Goal: Task Accomplishment & Management: Use online tool/utility

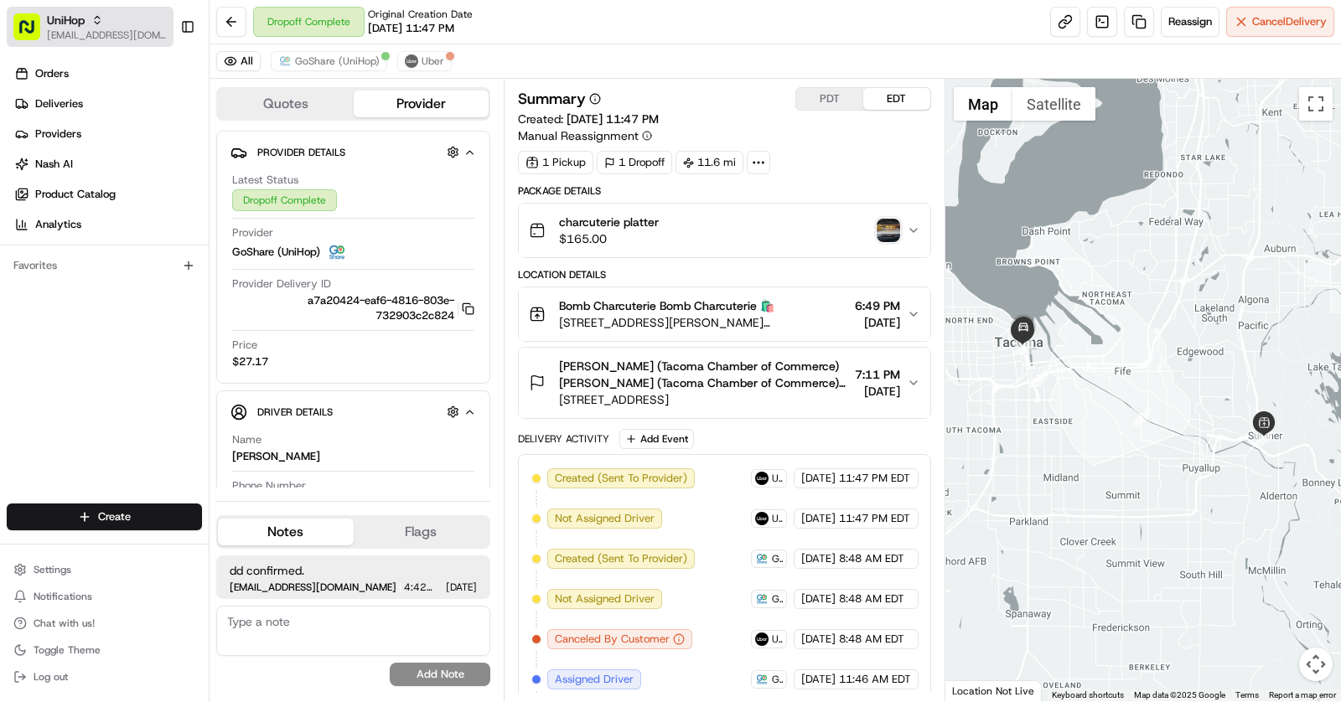
click at [75, 28] on span "UniHop" at bounding box center [66, 20] width 38 height 17
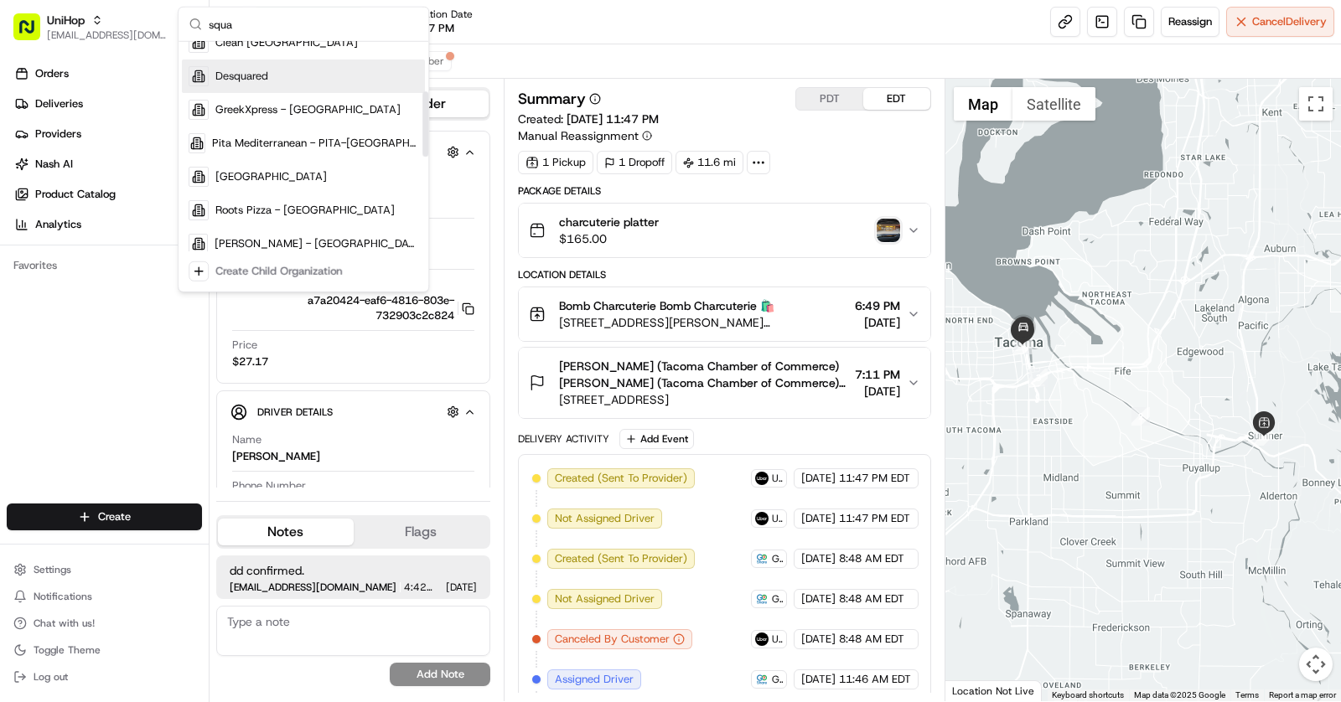
scroll to position [183, 0]
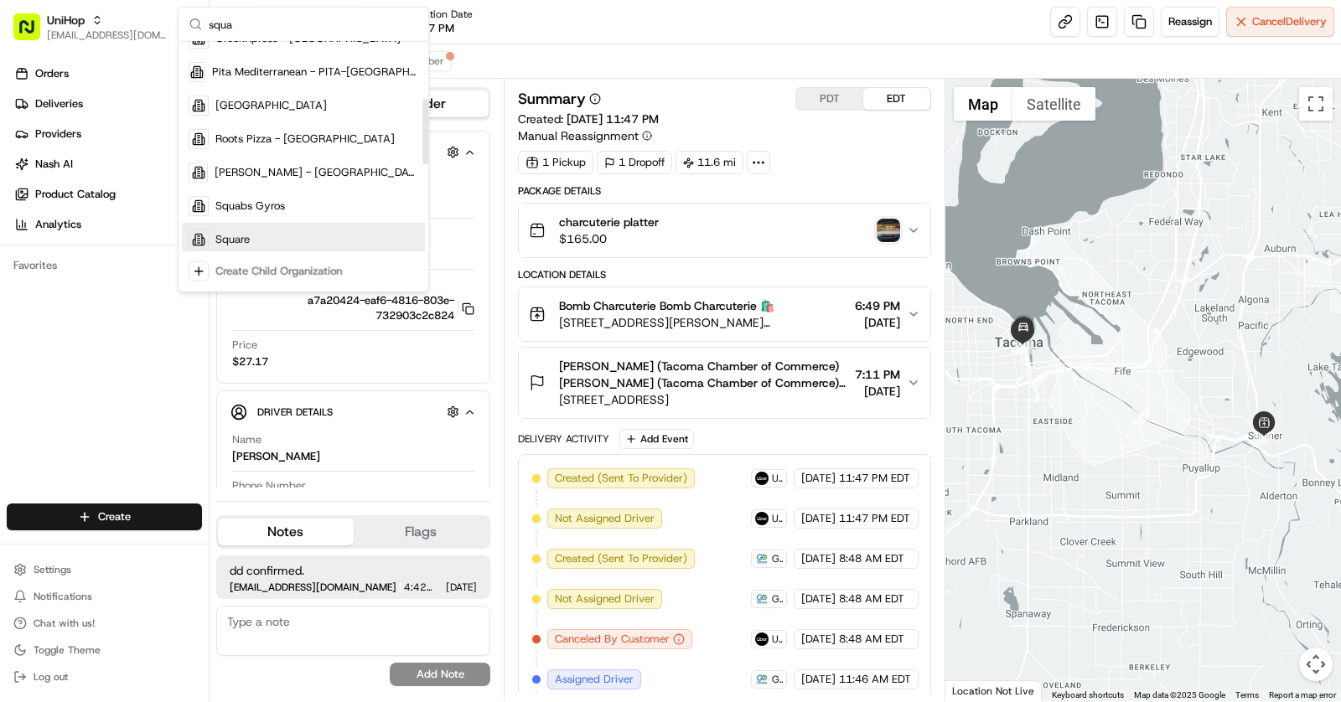
type input "squa"
click at [270, 234] on div "Square" at bounding box center [303, 240] width 243 height 34
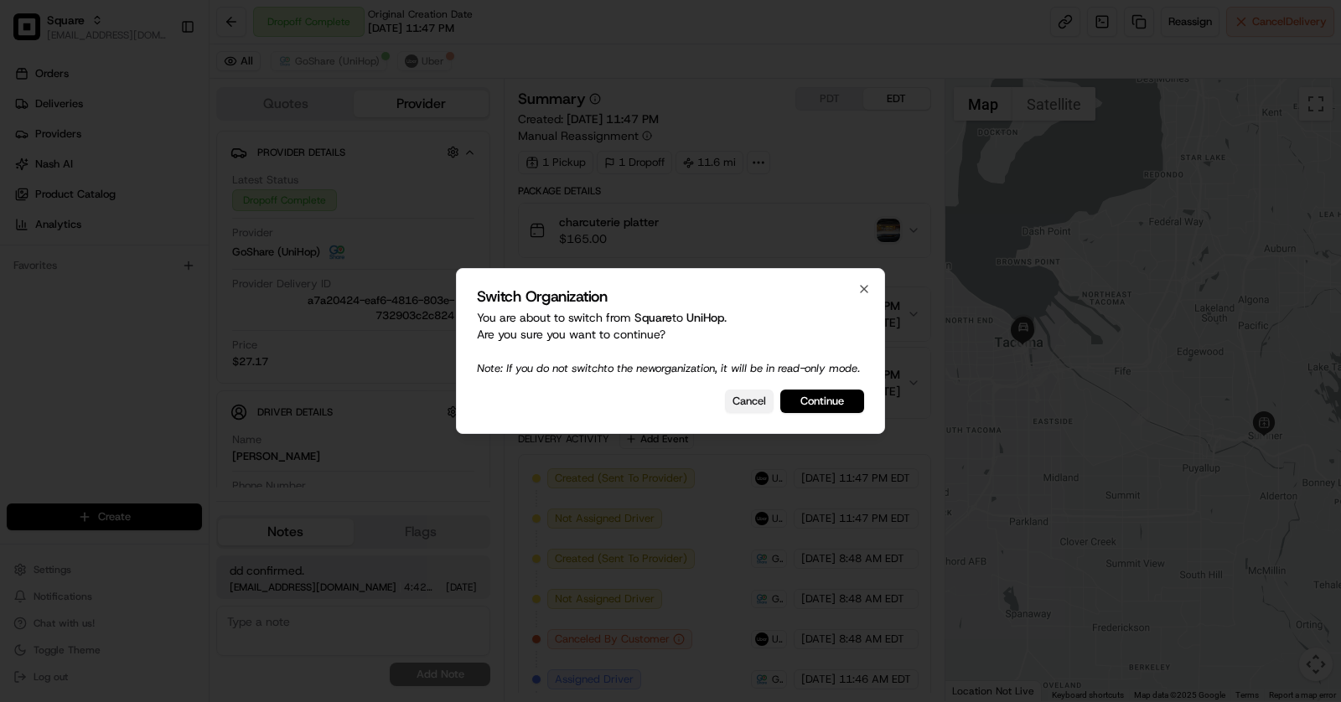
click at [748, 413] on button "Cancel" at bounding box center [749, 401] width 49 height 23
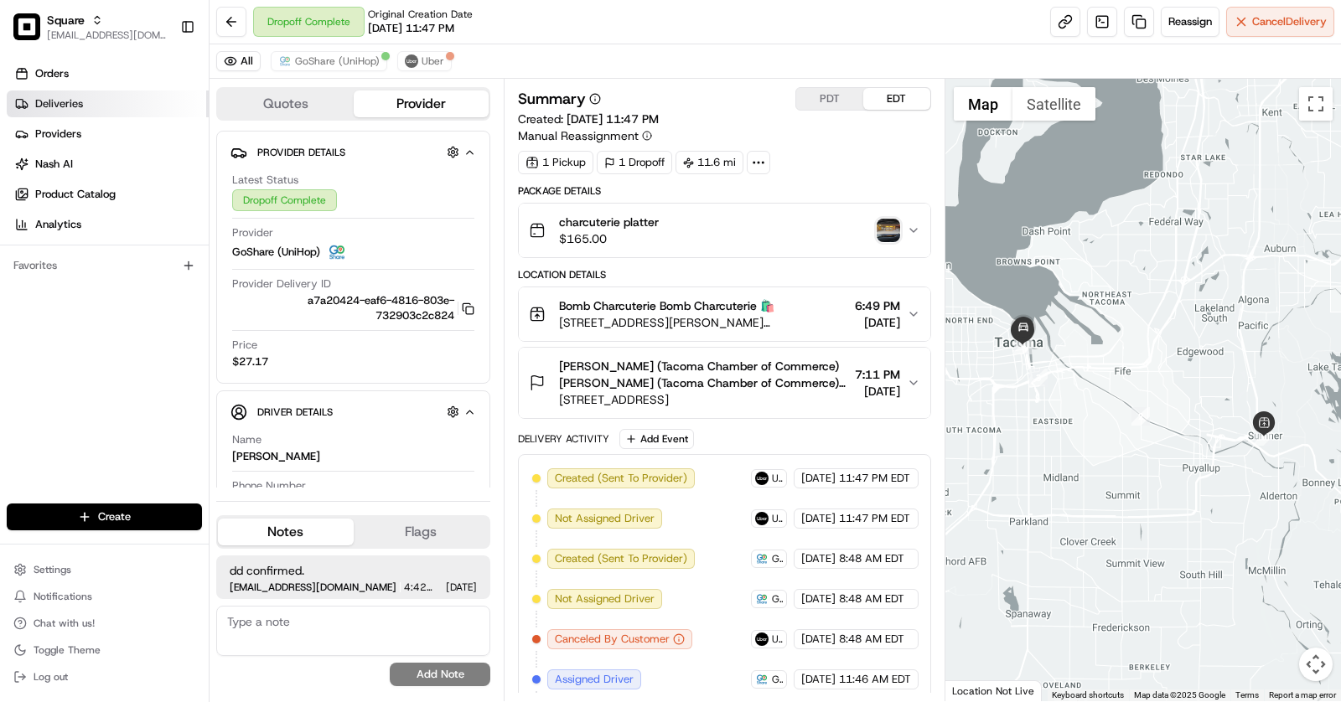
click at [70, 103] on span "Deliveries" at bounding box center [59, 103] width 48 height 15
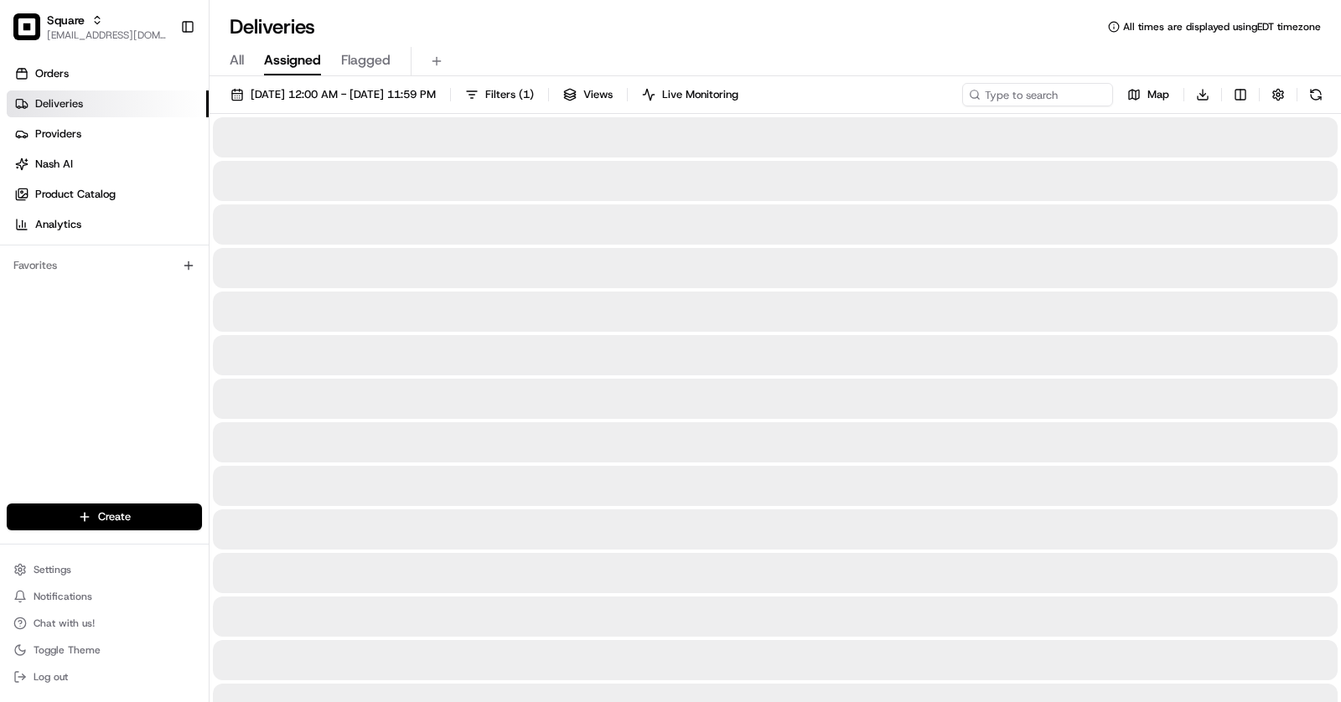
click at [1038, 110] on div "08/20/2025 12:00 AM - 08/20/2025 11:59 PM Filters ( 1 ) Views Live Monitoring M…" at bounding box center [775, 98] width 1131 height 31
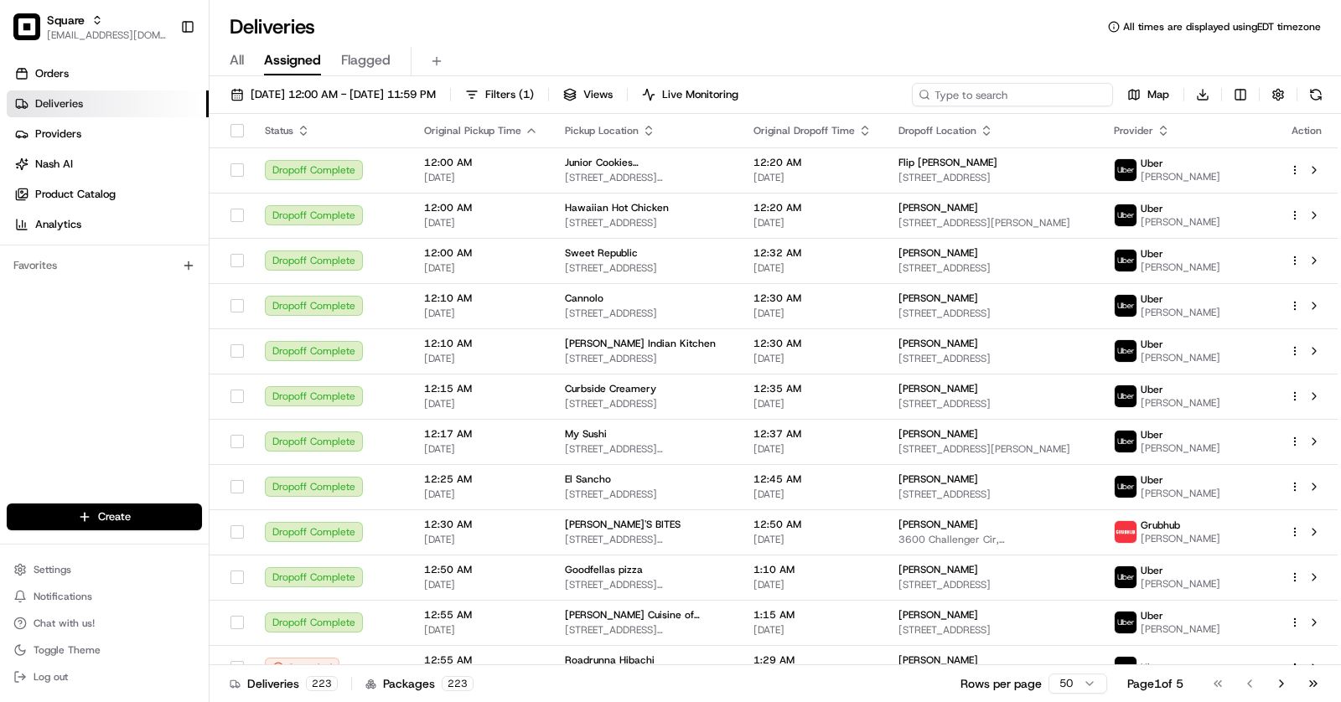
click at [1035, 96] on input at bounding box center [1012, 94] width 201 height 23
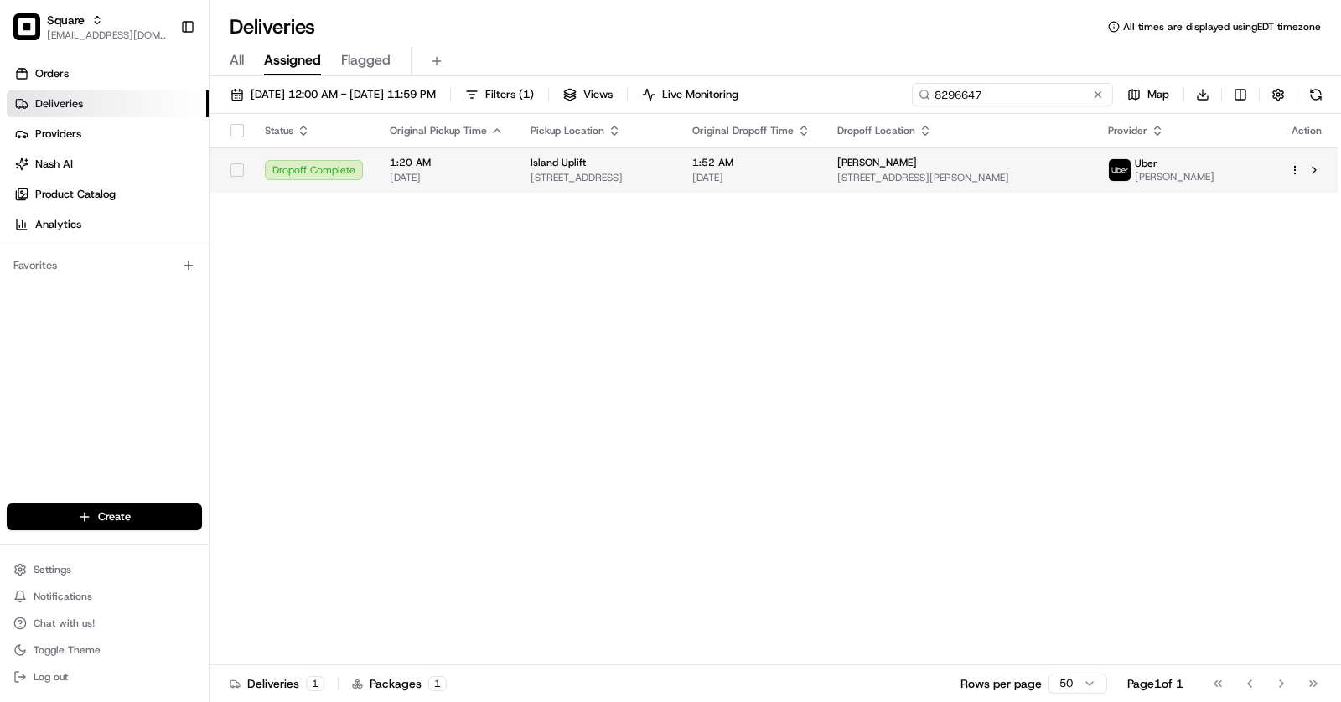
type input "8296647"
click at [898, 170] on td "Zakira Bussen 6116 Kahoohanohano St, Honolulu, HI 96818, USA" at bounding box center [959, 169] width 270 height 45
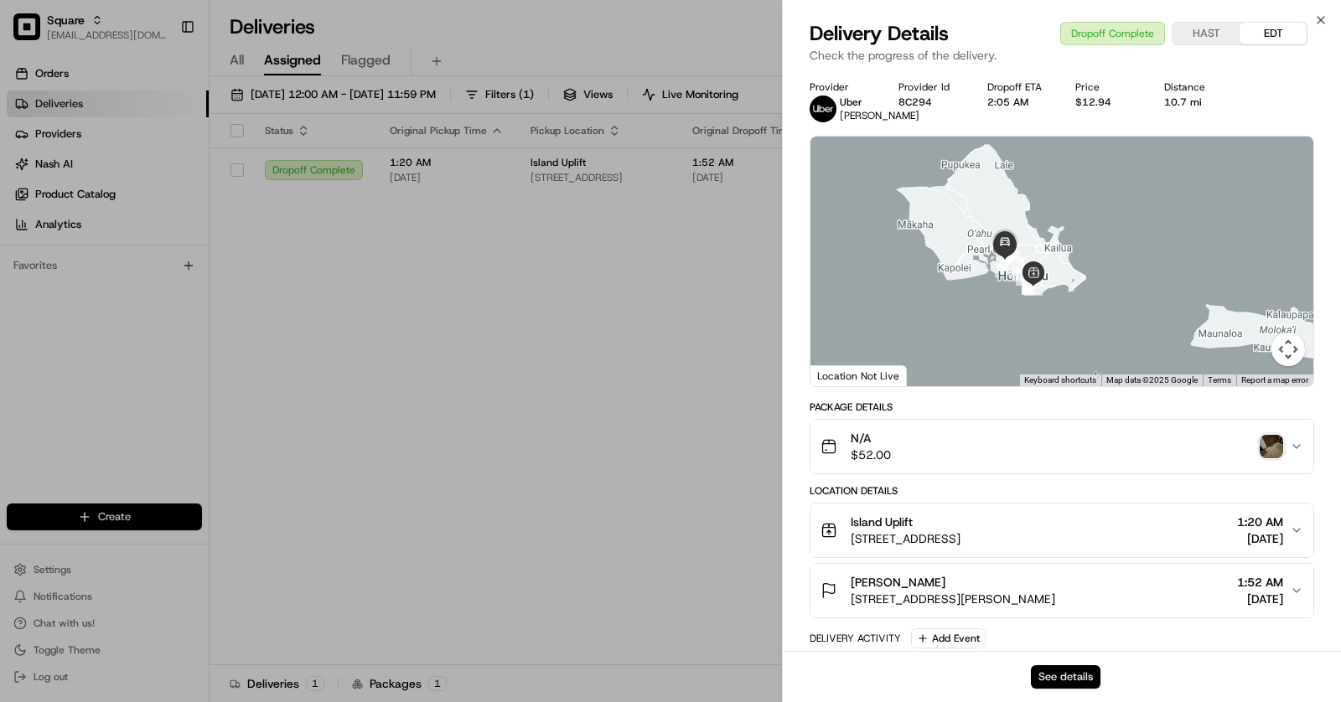
click at [1076, 682] on button "See details" at bounding box center [1066, 676] width 70 height 23
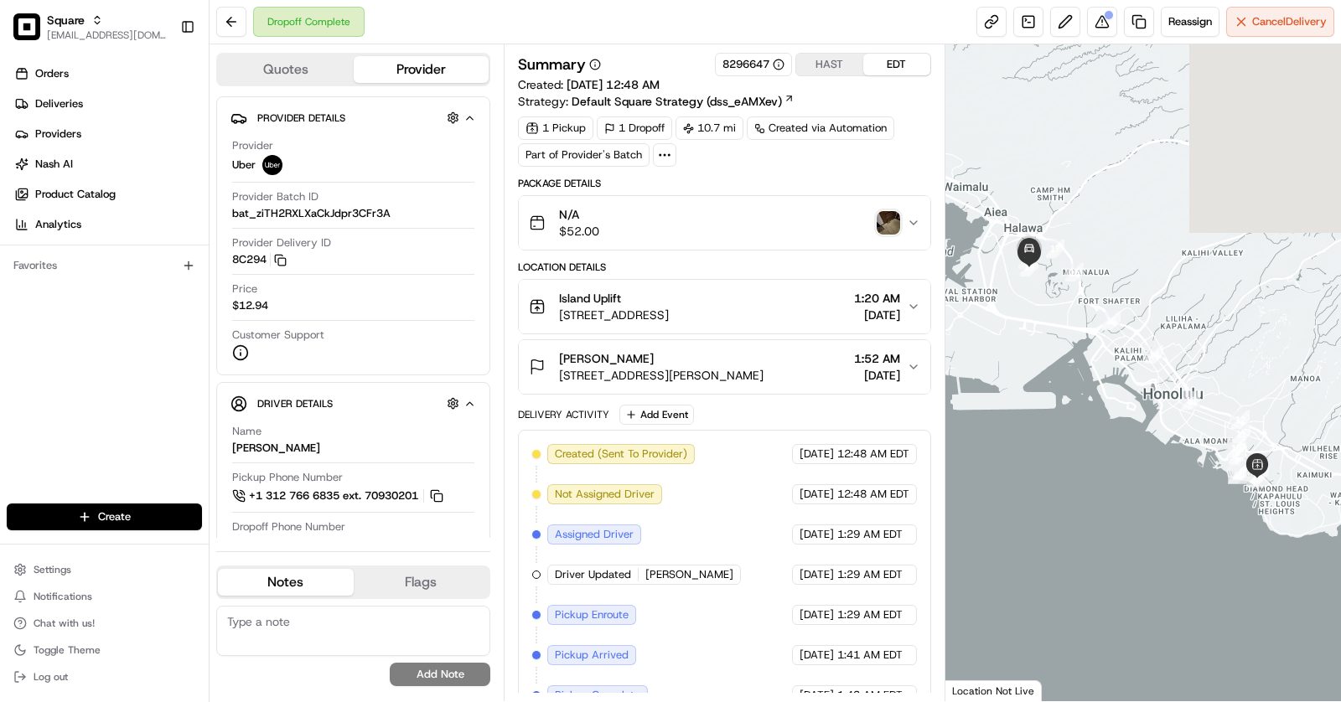
click at [882, 225] on img "button" at bounding box center [888, 222] width 23 height 23
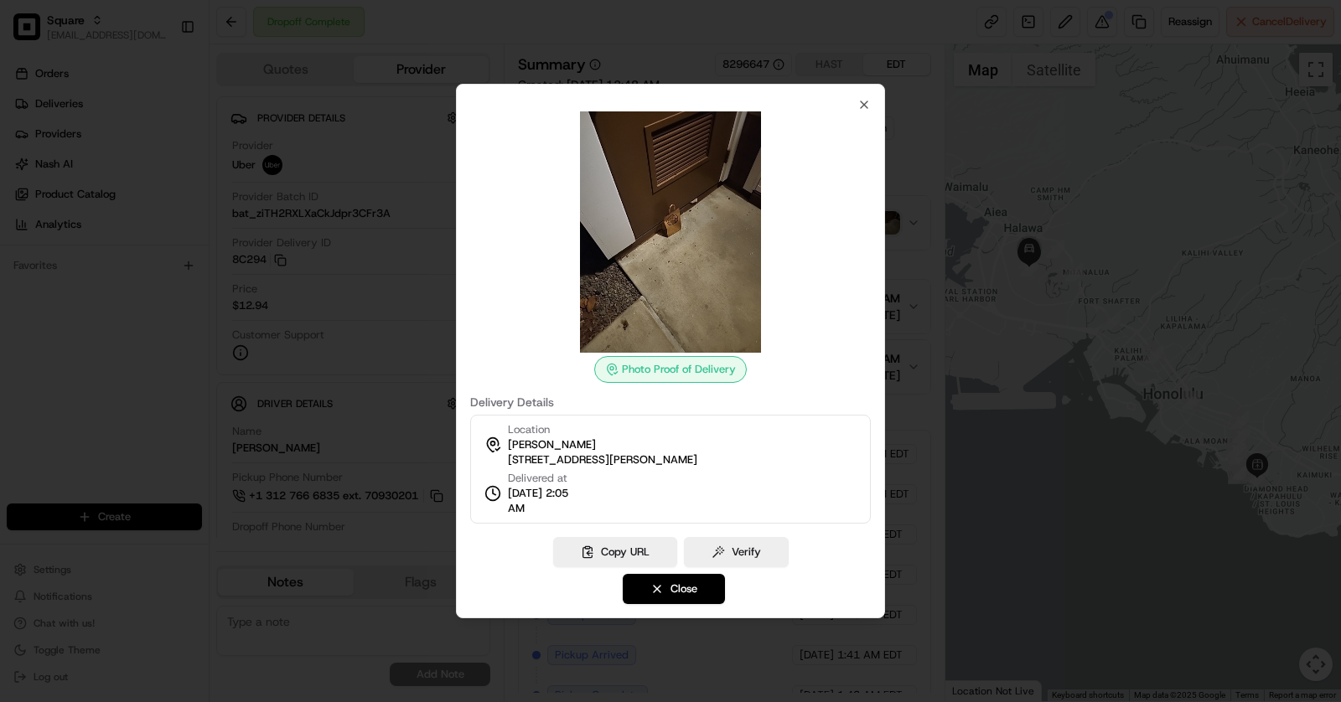
click at [943, 330] on div at bounding box center [670, 351] width 1341 height 702
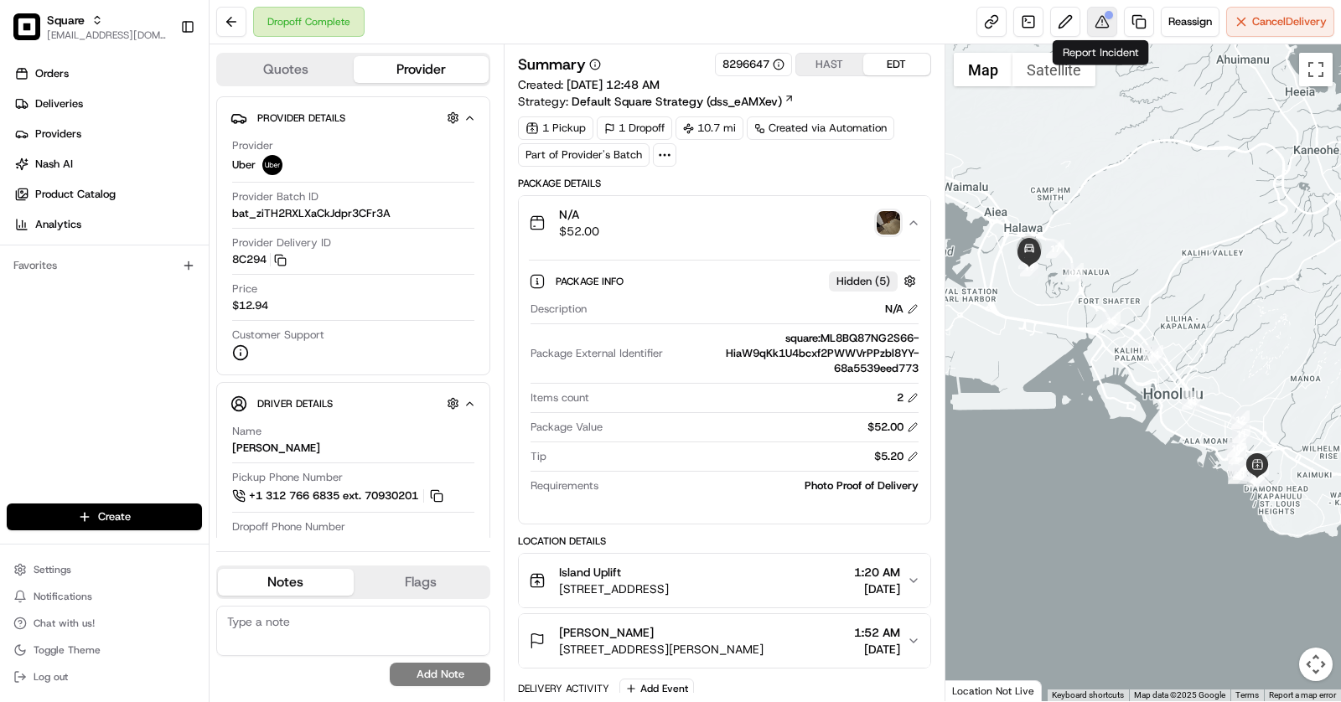
click at [1099, 23] on button at bounding box center [1102, 22] width 30 height 30
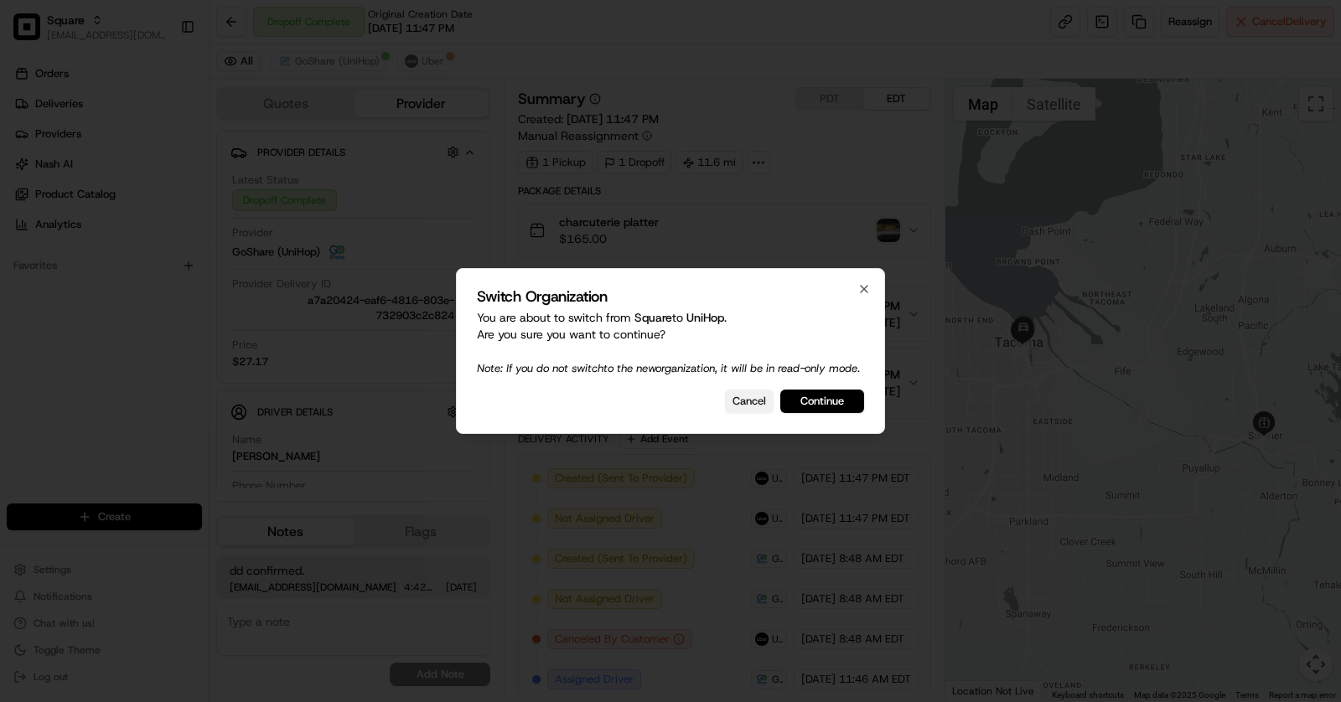
click at [763, 413] on button "Cancel" at bounding box center [749, 401] width 49 height 23
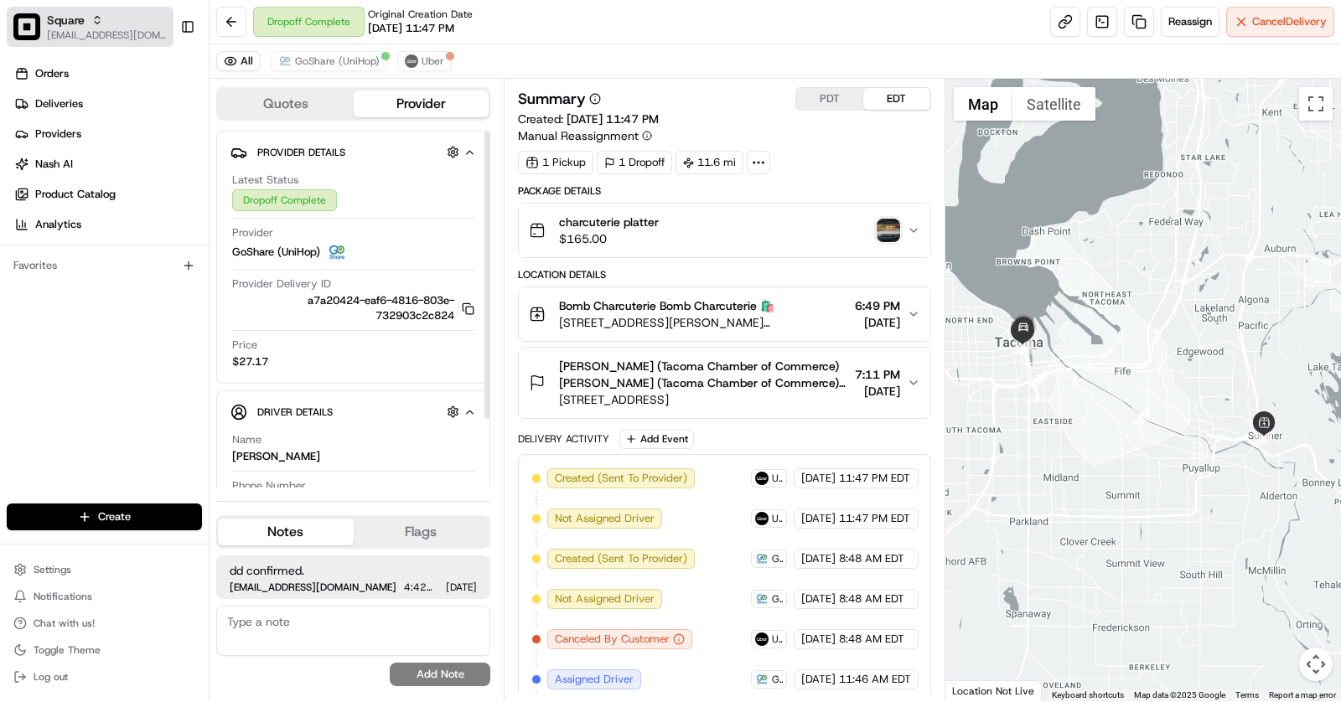
click at [92, 31] on span "[EMAIL_ADDRESS][DOMAIN_NAME]" at bounding box center [107, 34] width 120 height 13
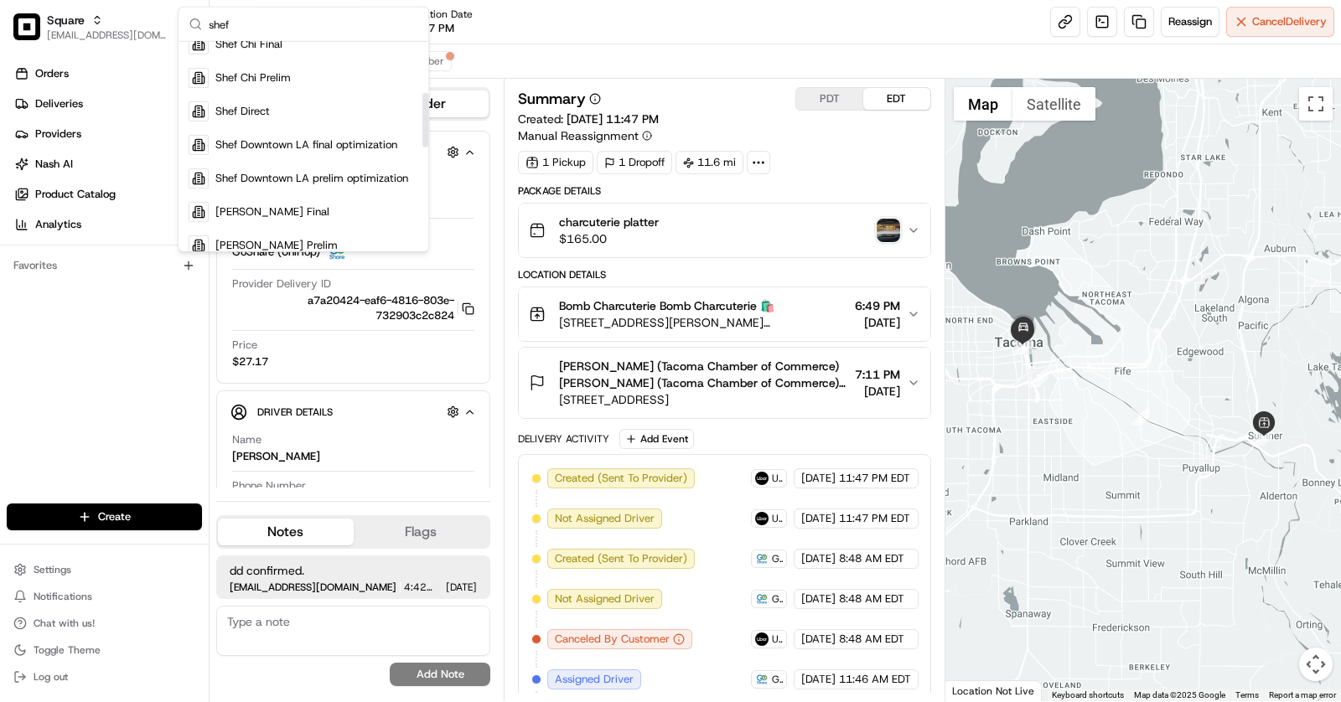
scroll to position [166, 0]
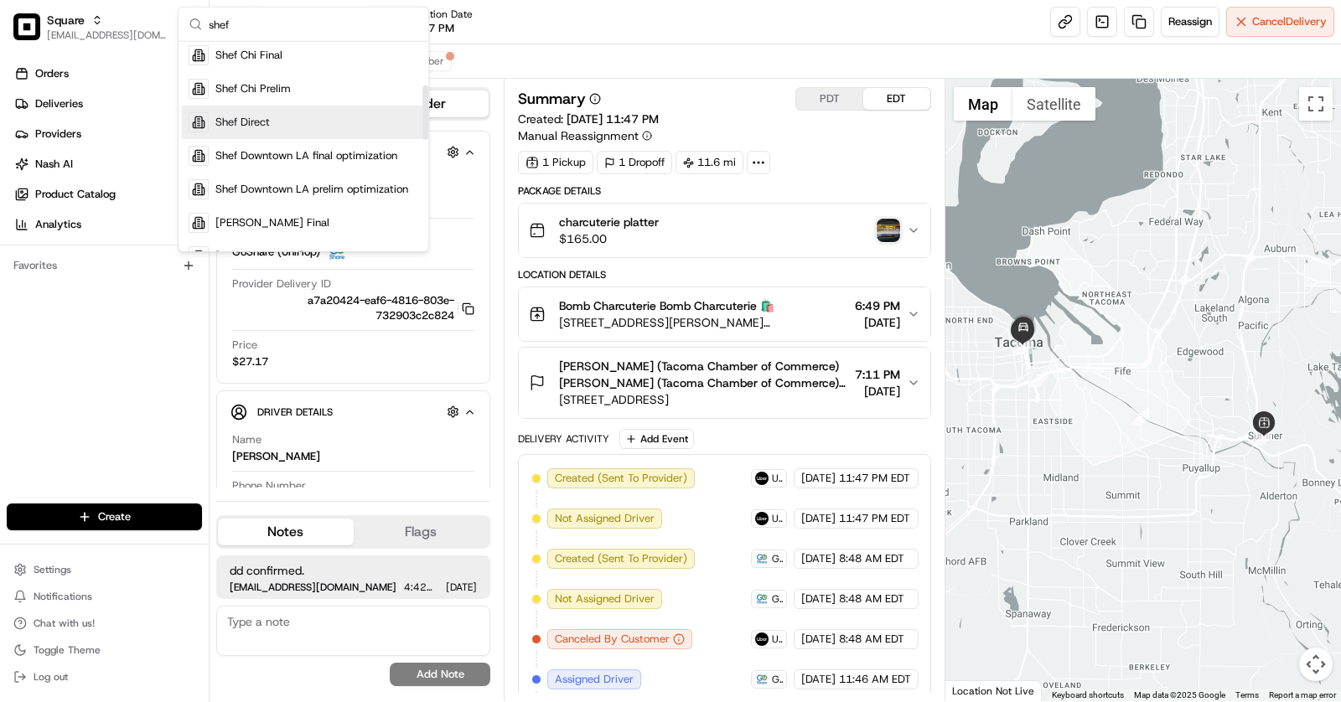
type input "shef"
click at [255, 118] on span "Shef Direct" at bounding box center [242, 122] width 54 height 15
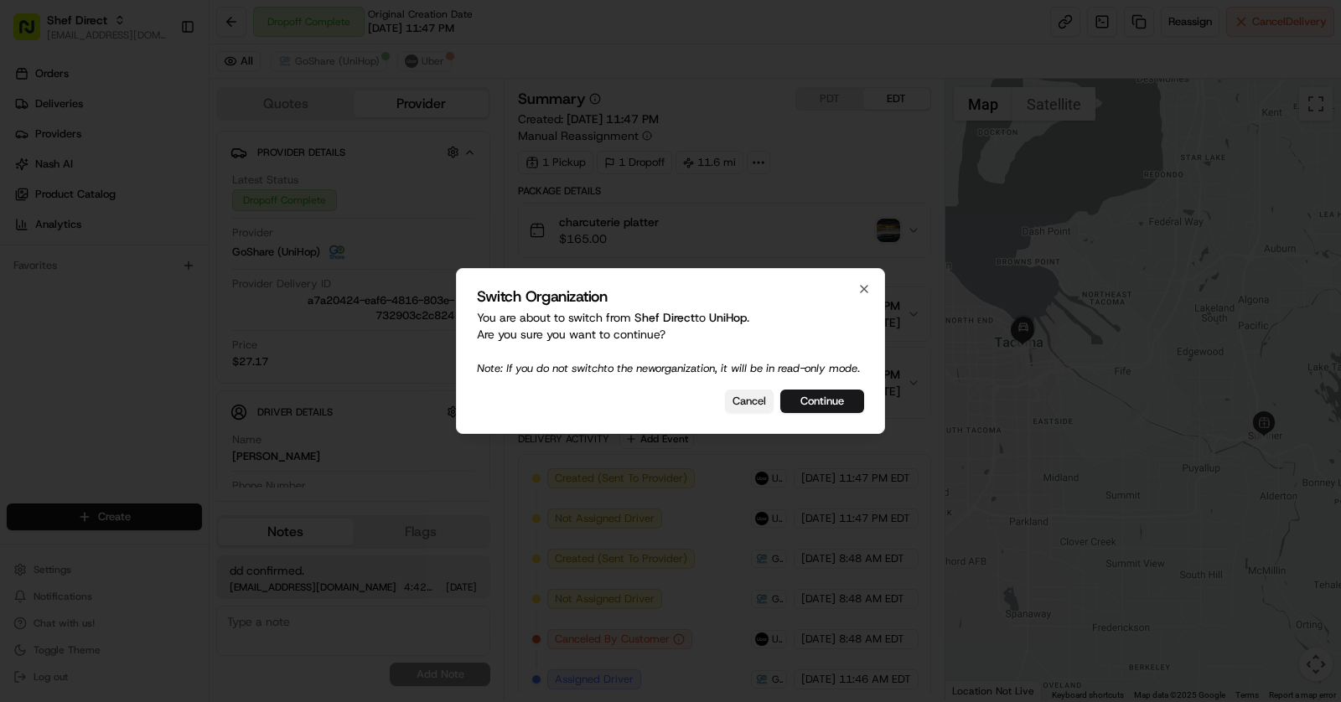
click at [743, 404] on button "Cancel" at bounding box center [749, 401] width 49 height 23
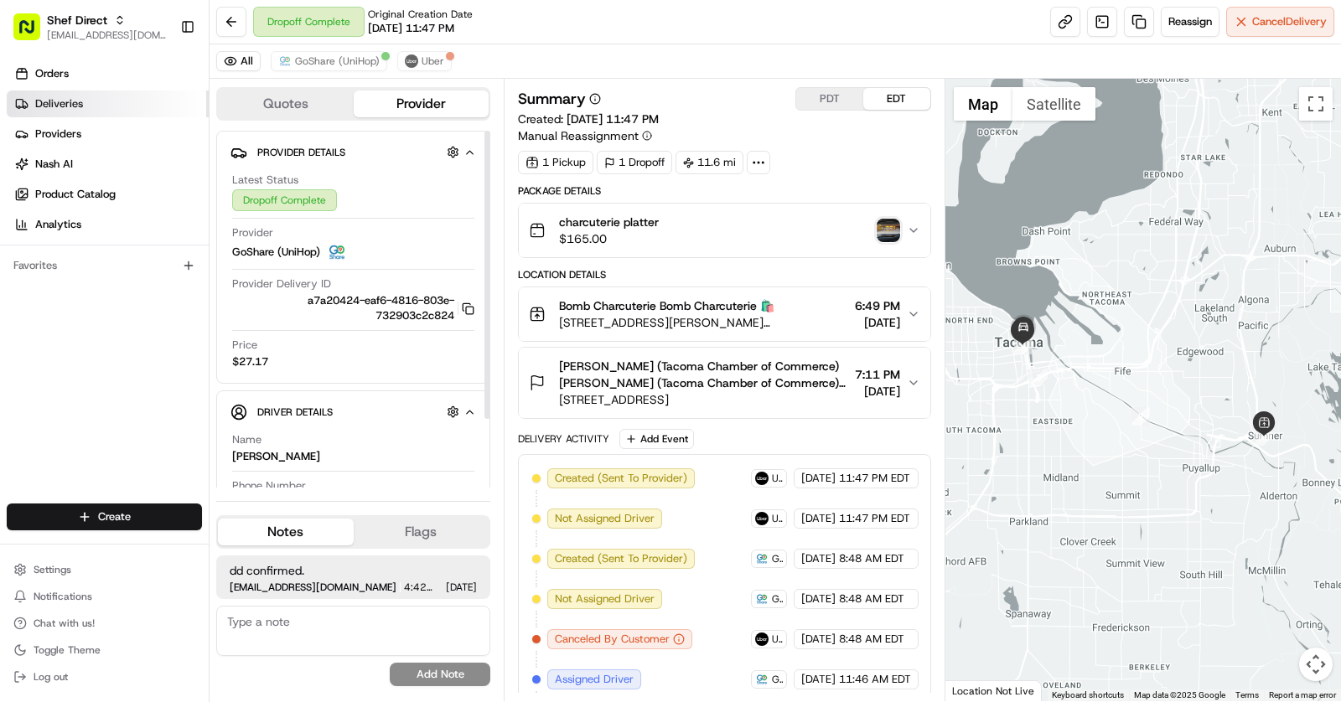
click at [91, 100] on link "Deliveries" at bounding box center [108, 104] width 202 height 27
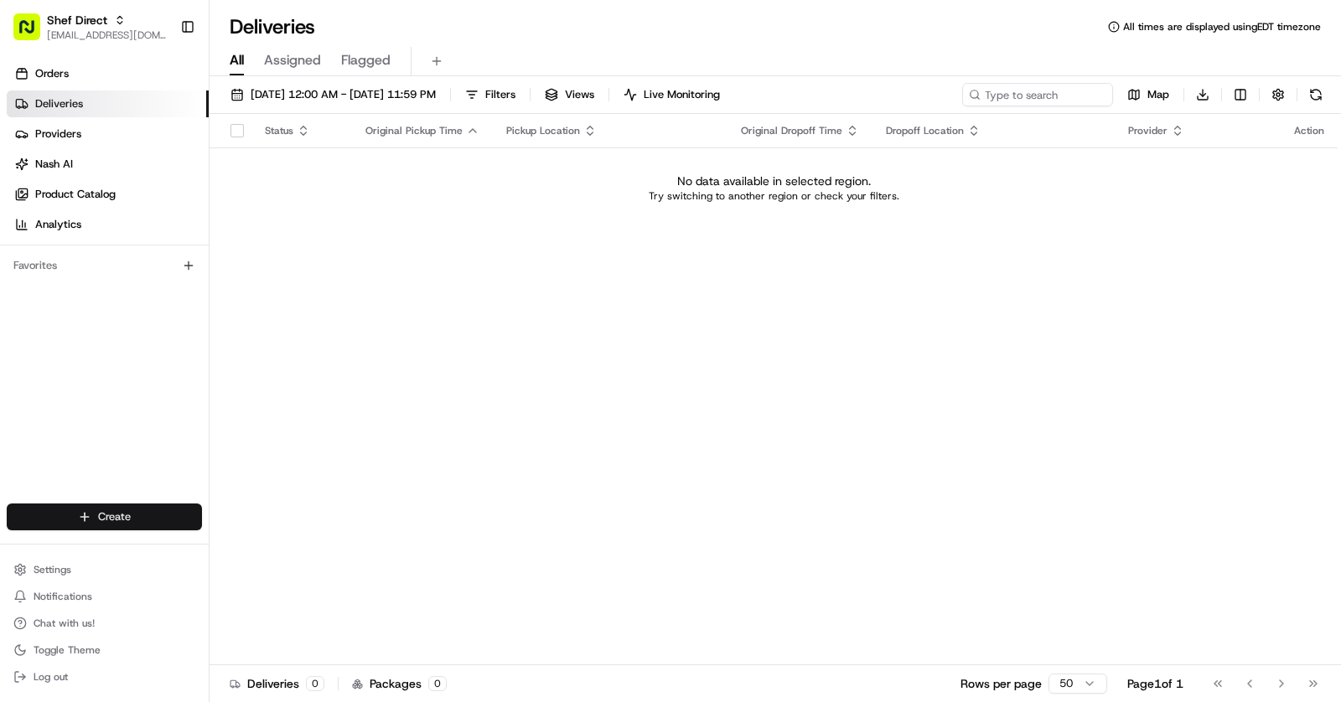
click at [136, 512] on html "Shef Direct [EMAIL_ADDRESS][DOMAIN_NAME] Toggle Sidebar Orders Deliveries Provi…" at bounding box center [670, 351] width 1341 height 702
click at [308, 612] on link "CSV Upload" at bounding box center [303, 608] width 187 height 30
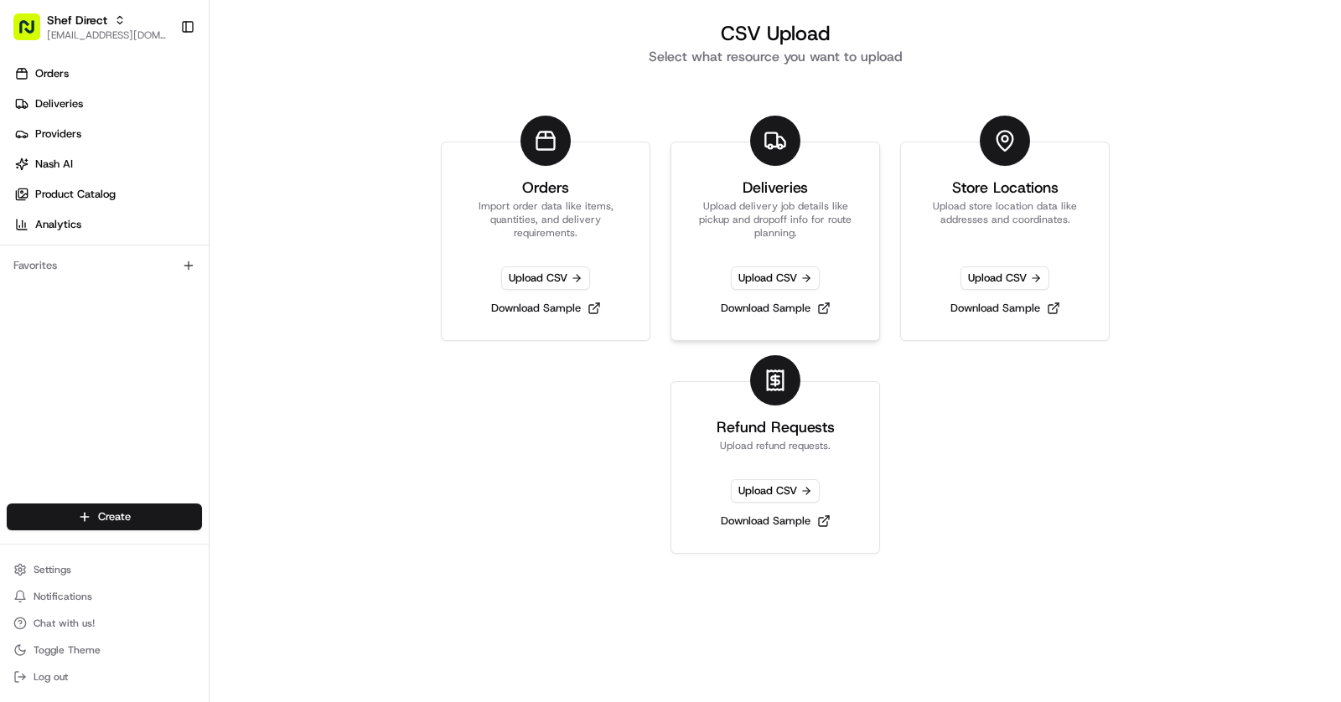
click at [767, 241] on link "Deliveries Upload delivery job details like pickup and dropoff info for route p…" at bounding box center [775, 241] width 210 height 199
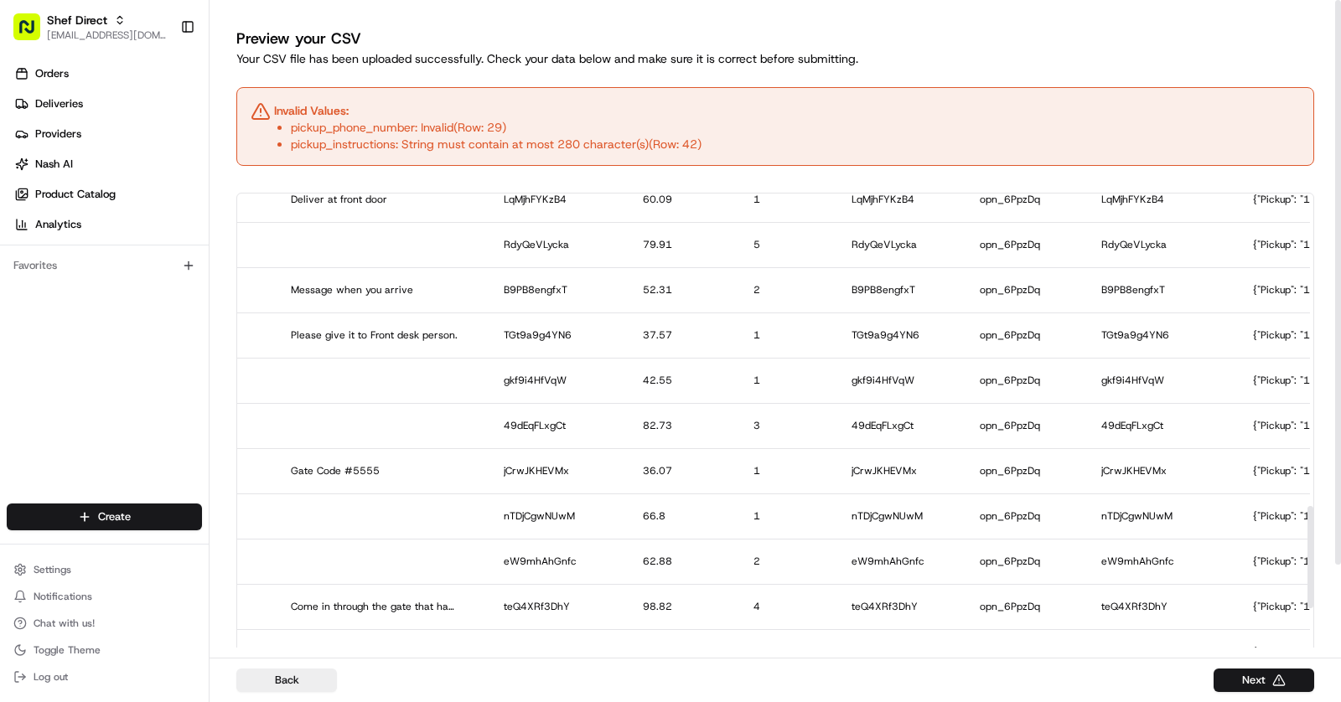
scroll to position [1773, 2728]
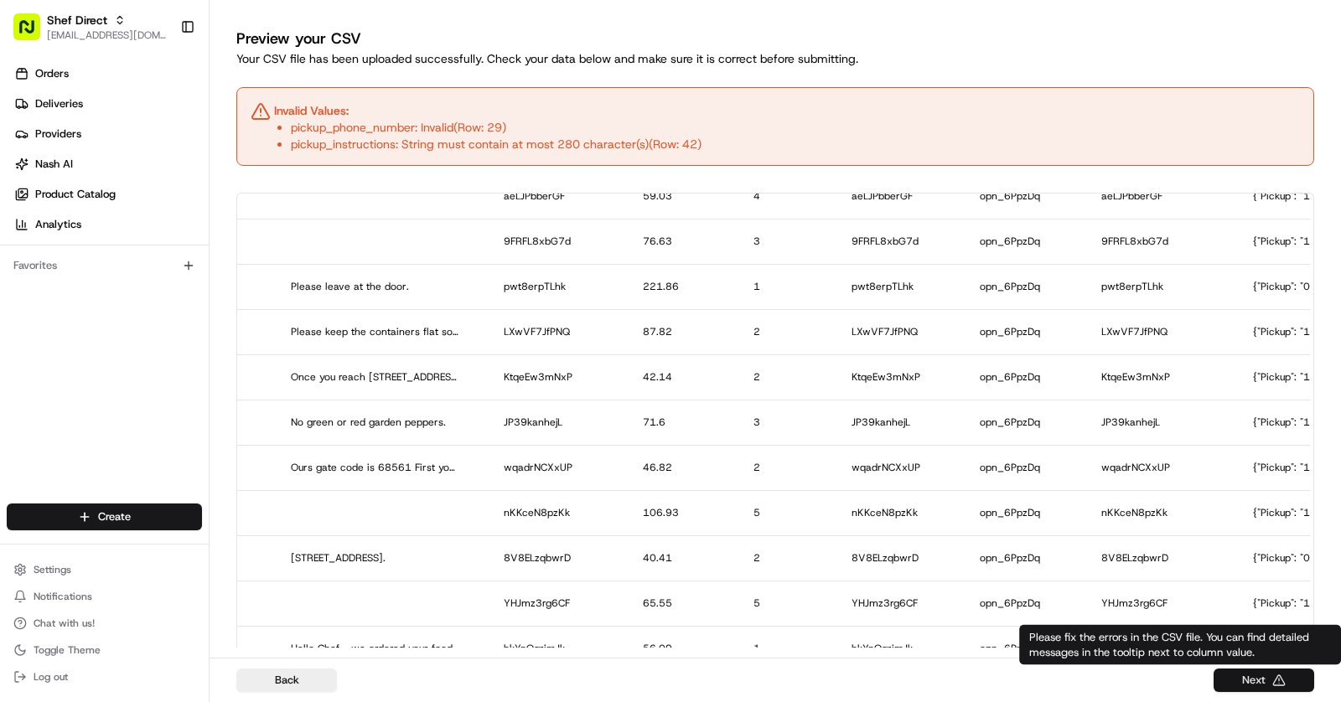
click at [1270, 684] on button "Next" at bounding box center [1263, 680] width 101 height 23
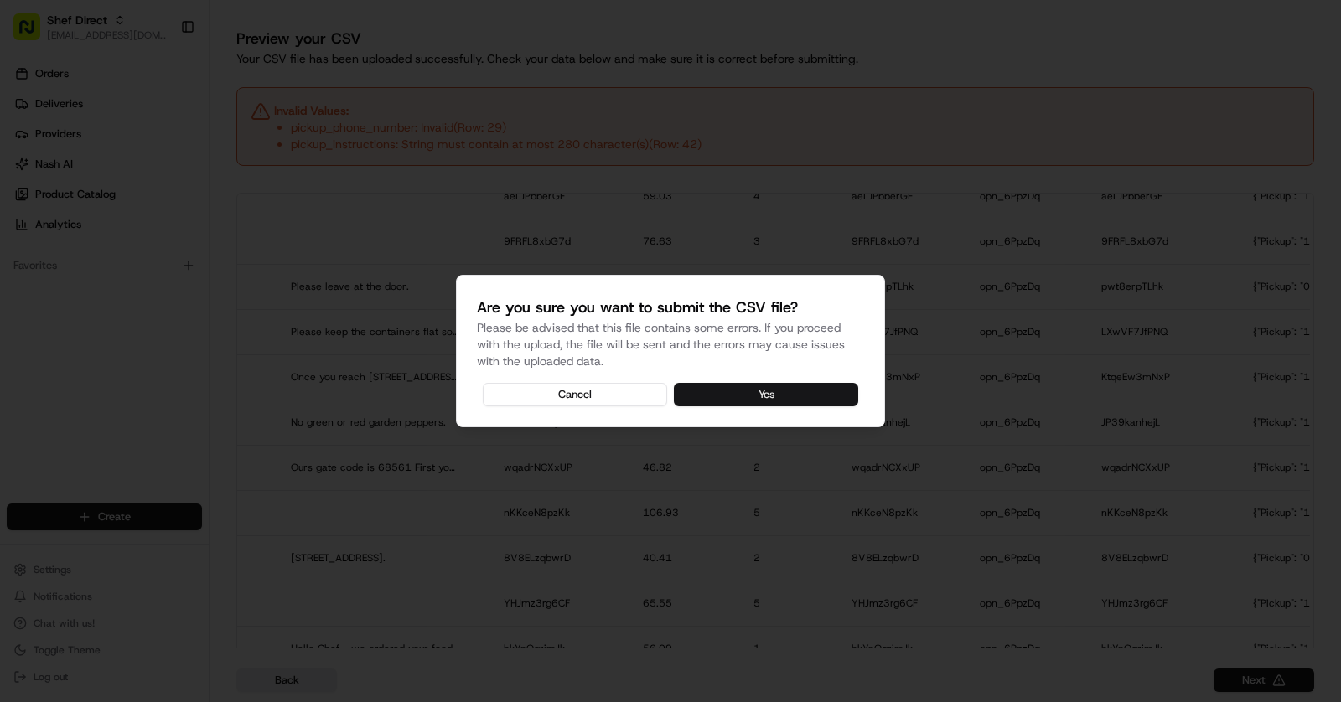
click at [754, 390] on button "Yes" at bounding box center [766, 394] width 184 height 23
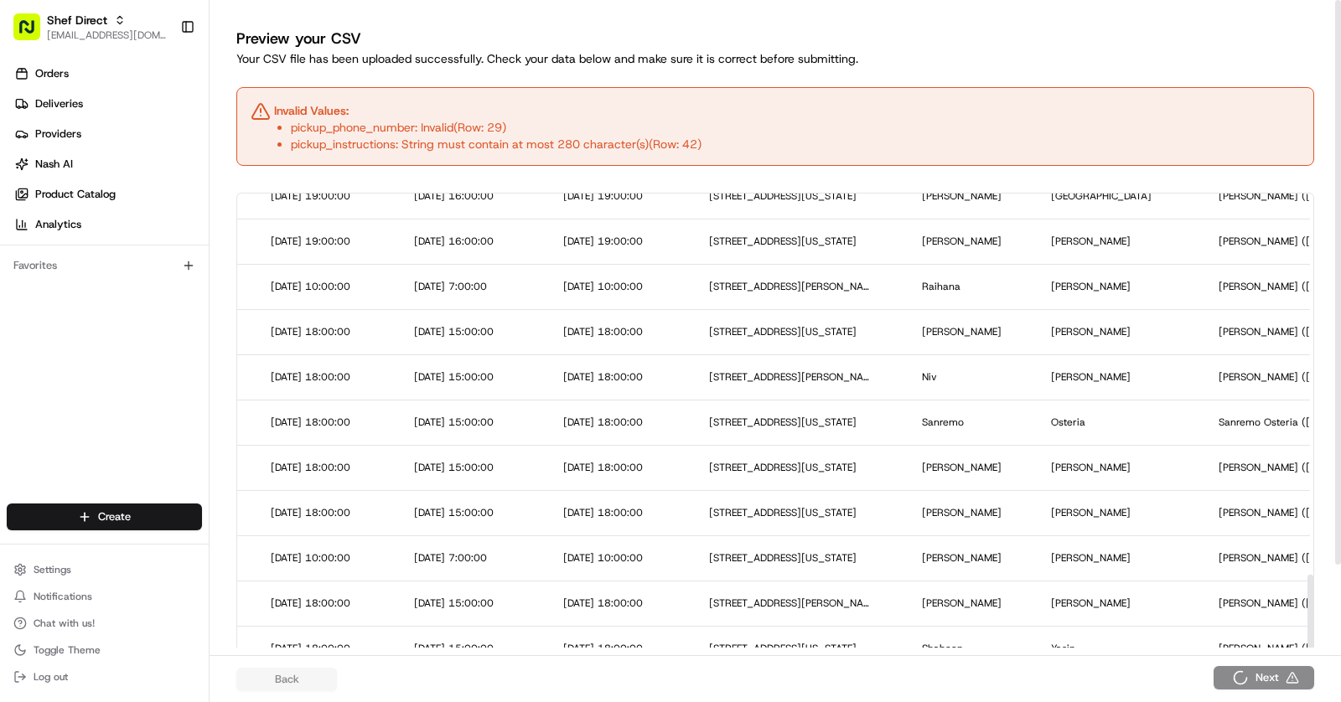
scroll to position [0, 0]
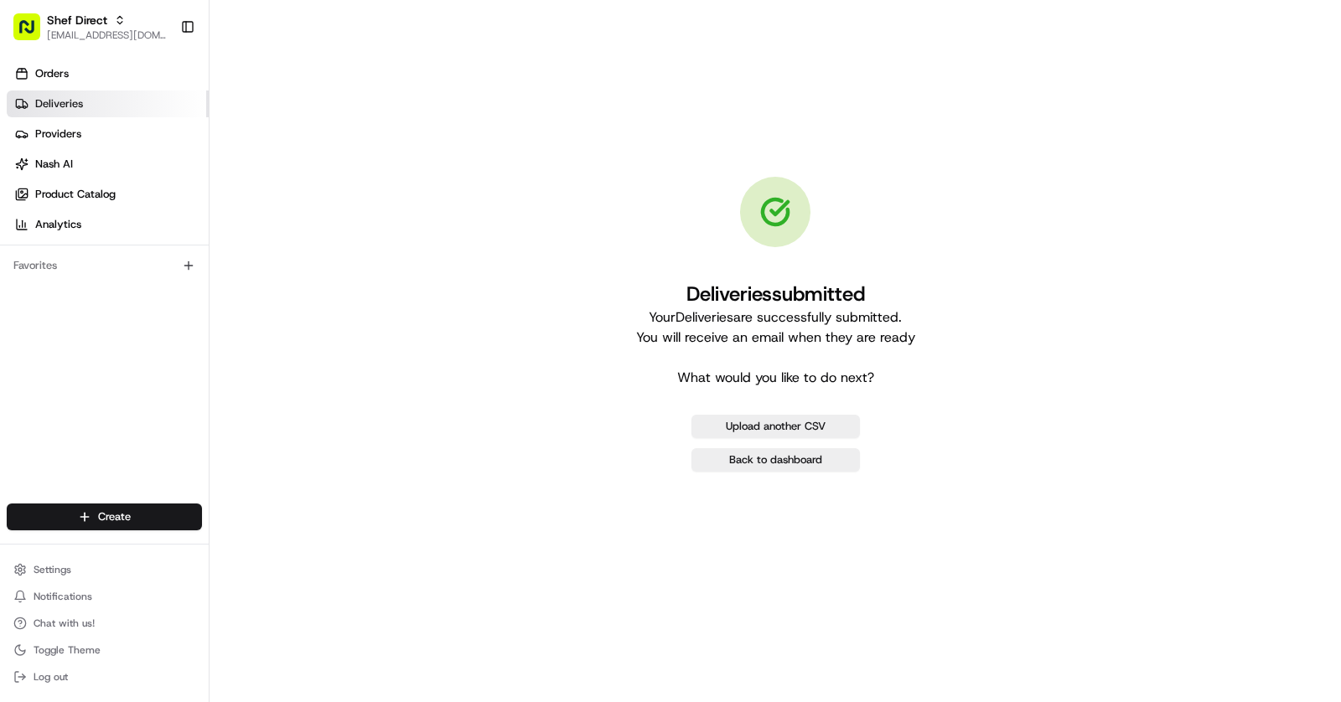
click at [66, 110] on span "Deliveries" at bounding box center [59, 103] width 48 height 15
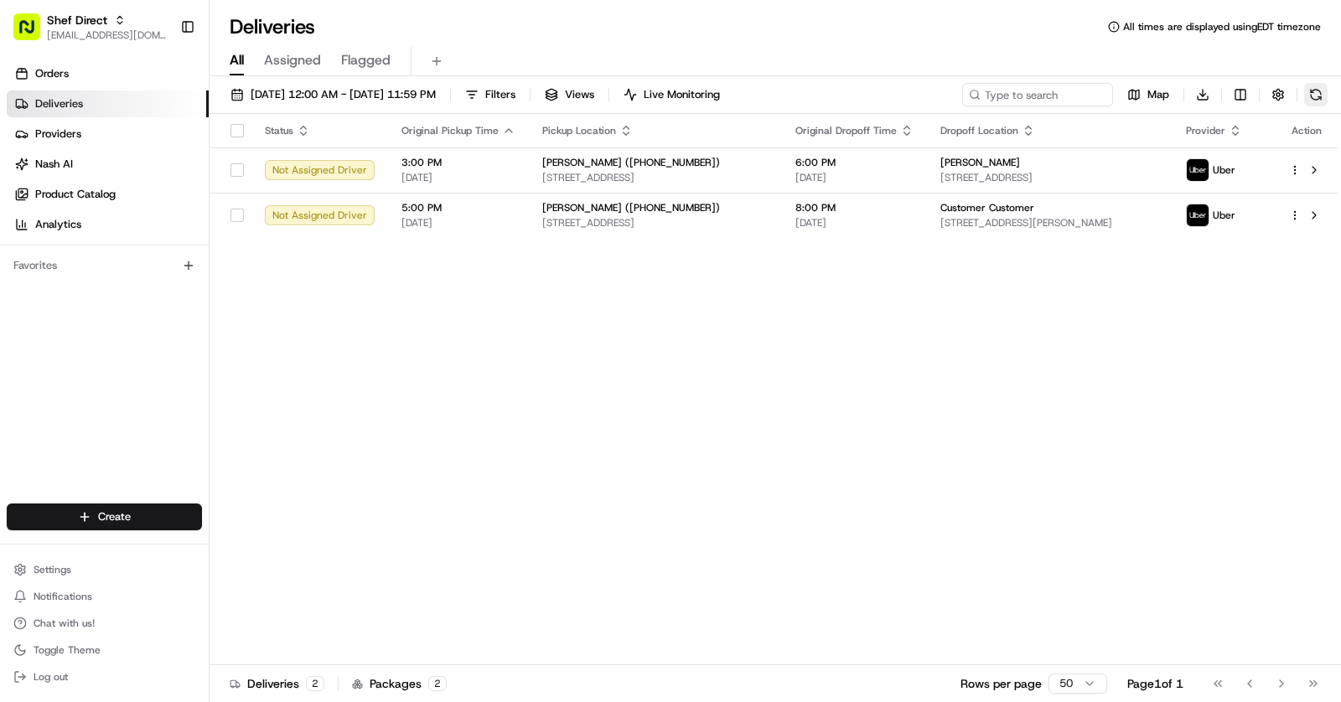
click at [1320, 99] on button at bounding box center [1315, 94] width 23 height 23
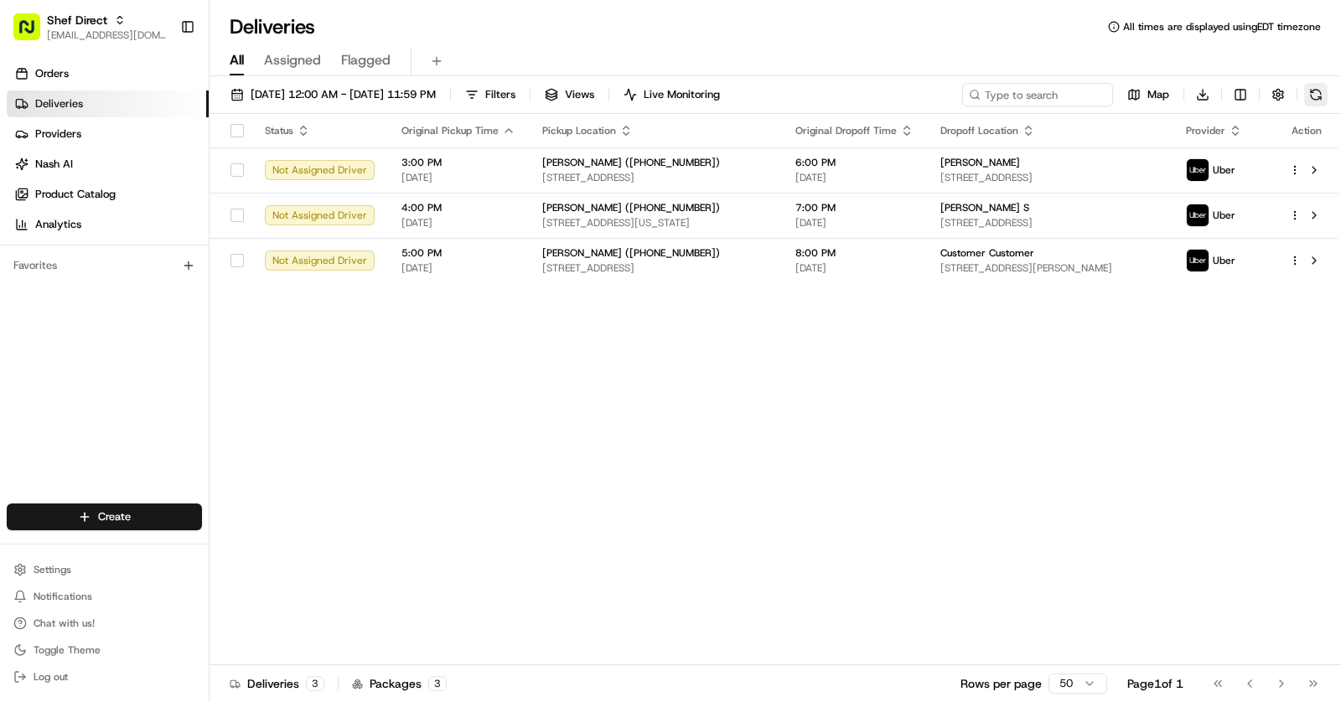
click at [1316, 89] on button at bounding box center [1315, 94] width 23 height 23
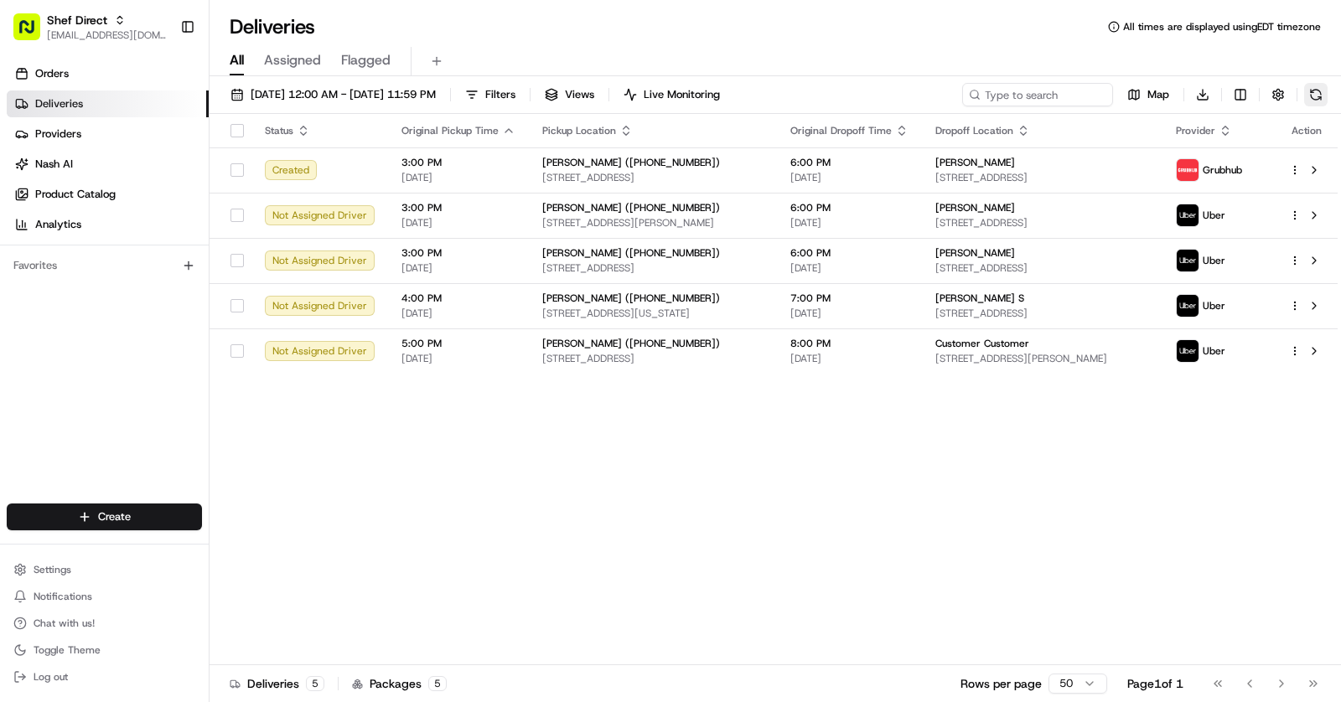
click at [1316, 95] on button at bounding box center [1315, 94] width 23 height 23
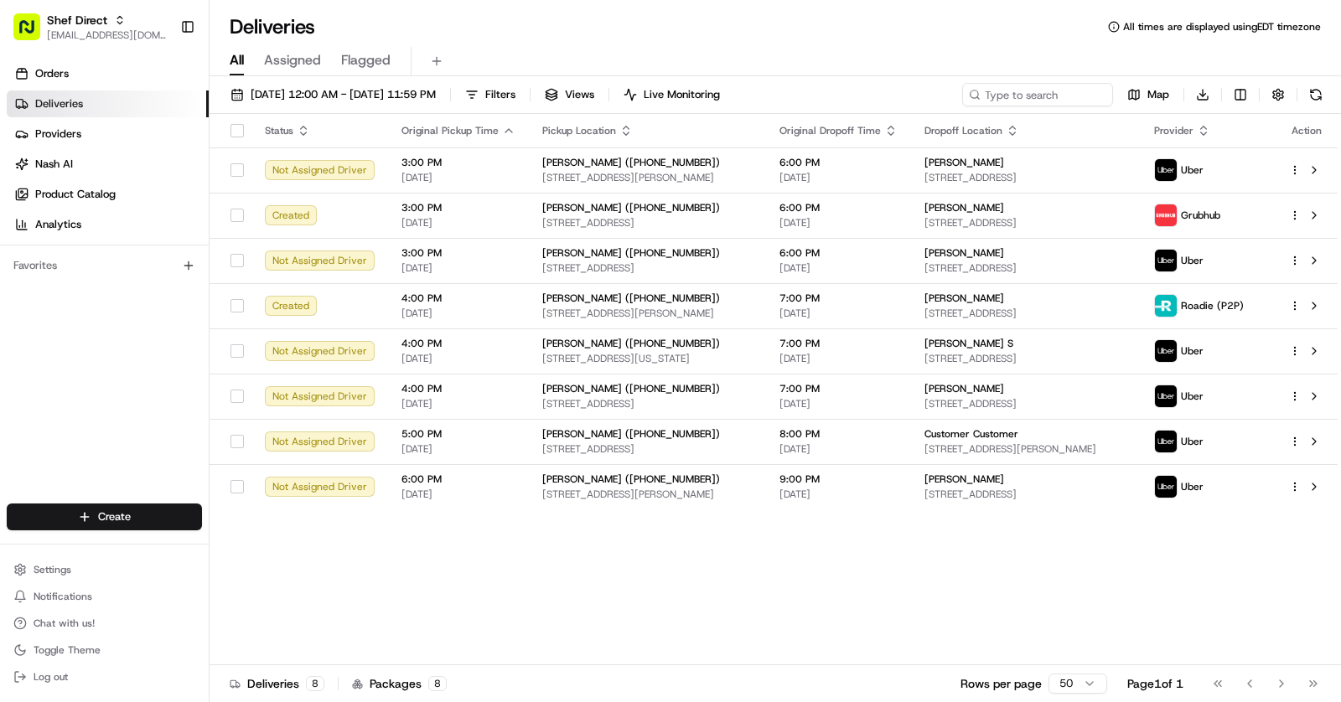
click at [1304, 104] on div "Map Download" at bounding box center [1144, 94] width 365 height 23
click at [1317, 92] on button at bounding box center [1315, 94] width 23 height 23
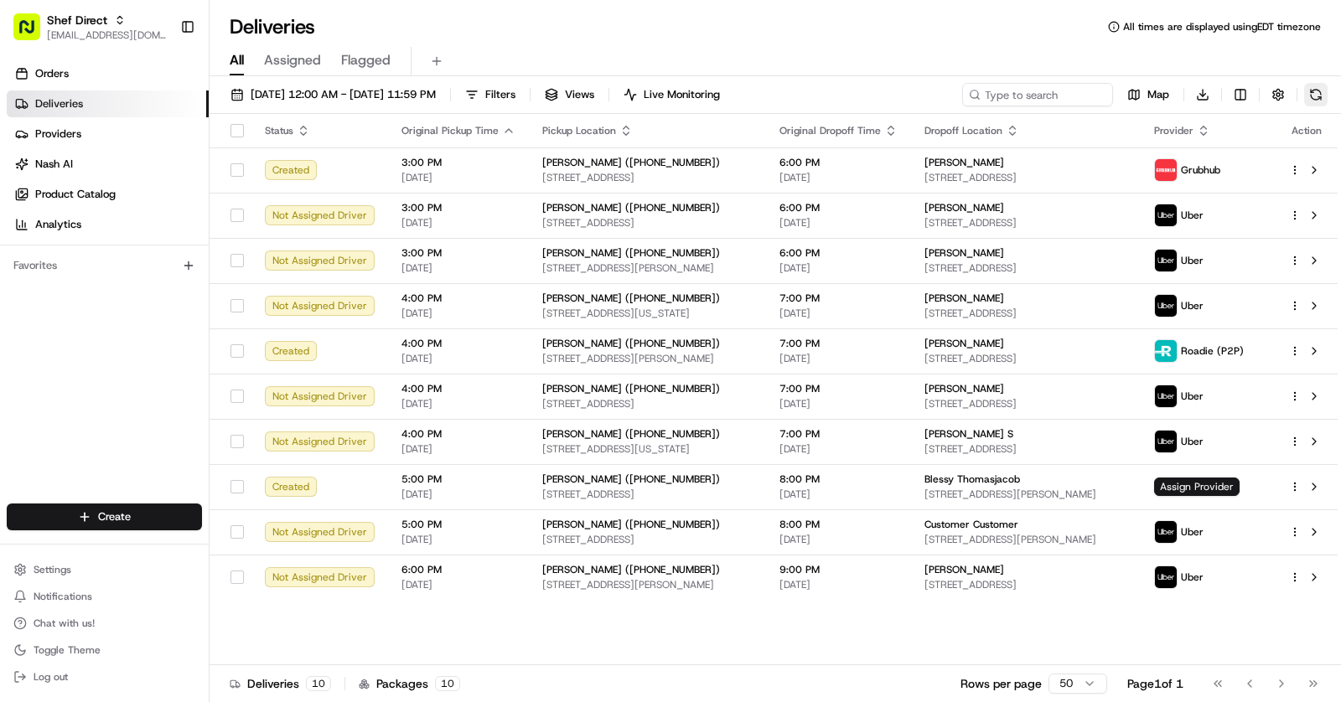
click at [1317, 96] on button at bounding box center [1315, 94] width 23 height 23
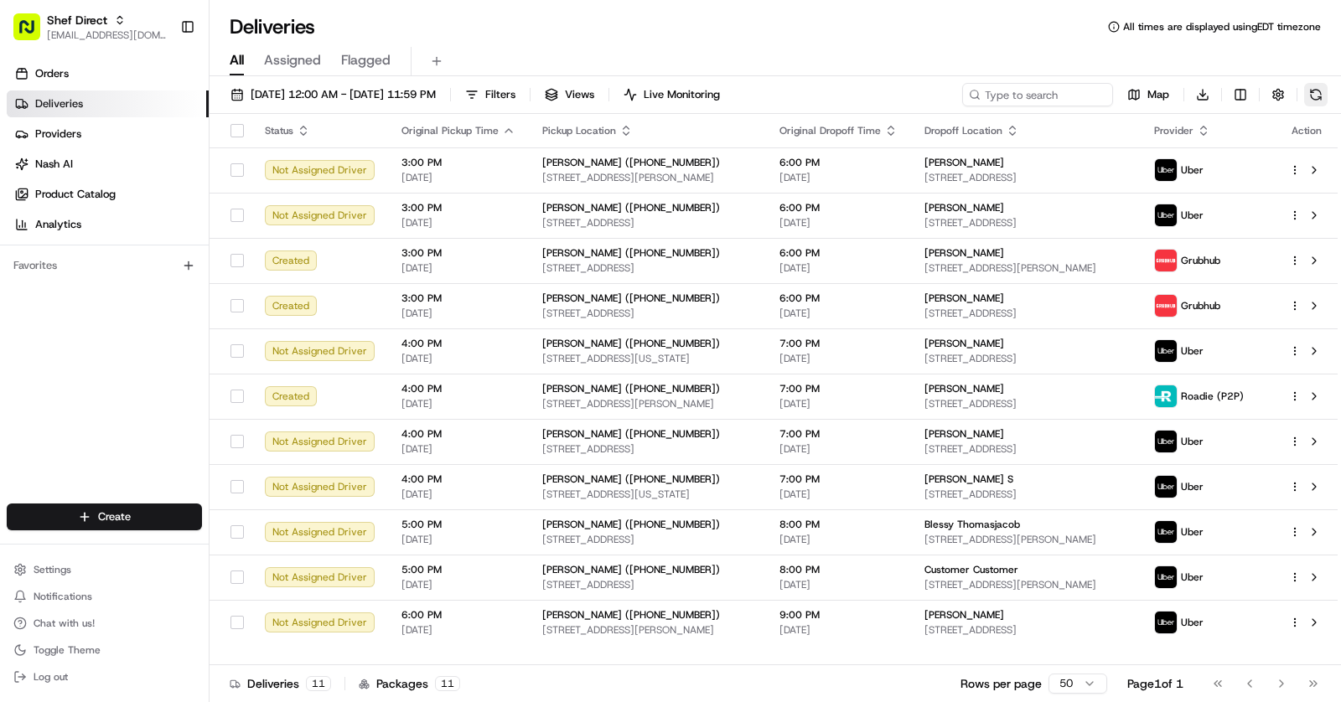
click at [1317, 98] on button at bounding box center [1315, 94] width 23 height 23
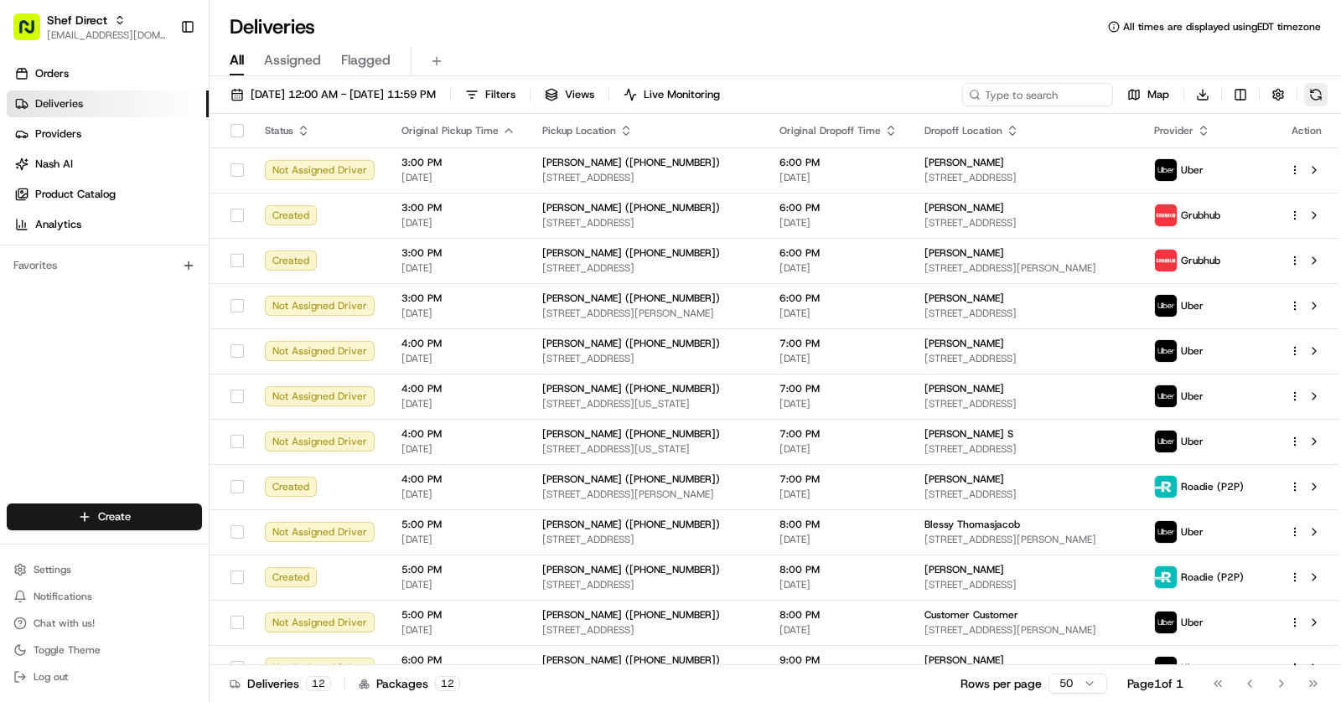
click at [1323, 96] on button at bounding box center [1315, 94] width 23 height 23
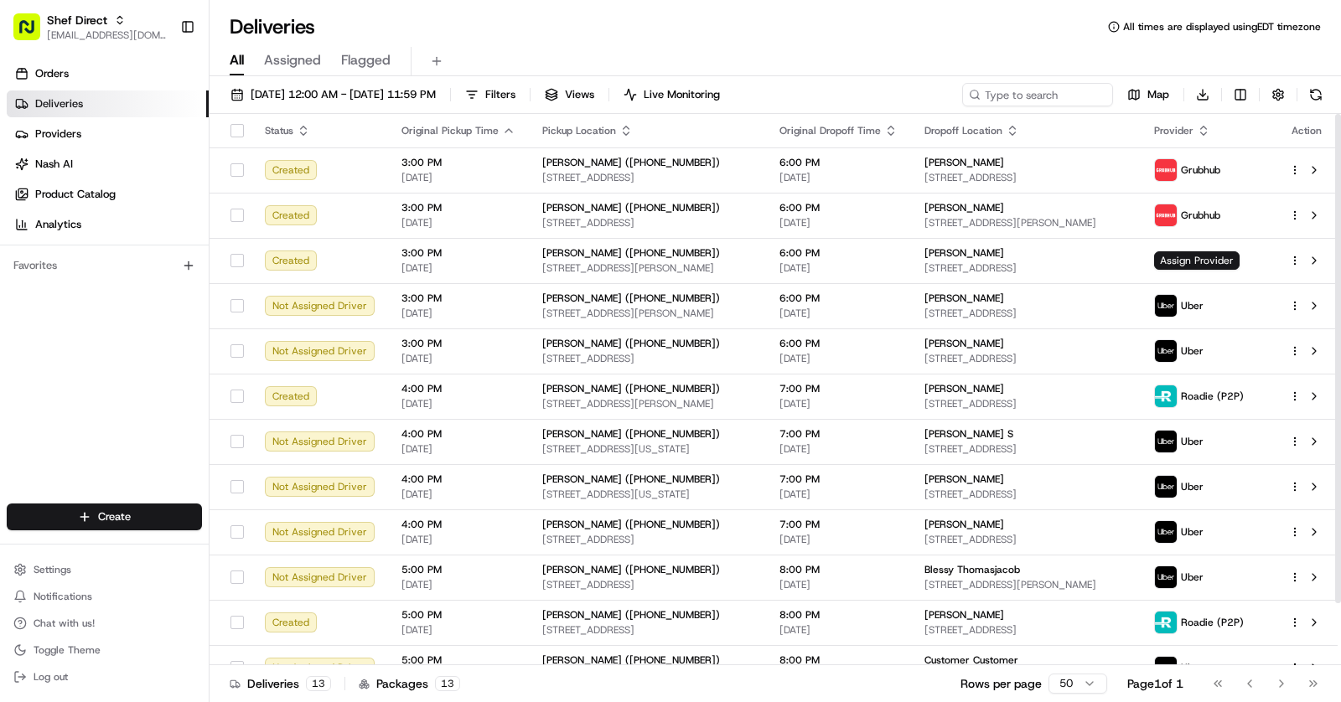
scroll to position [70, 0]
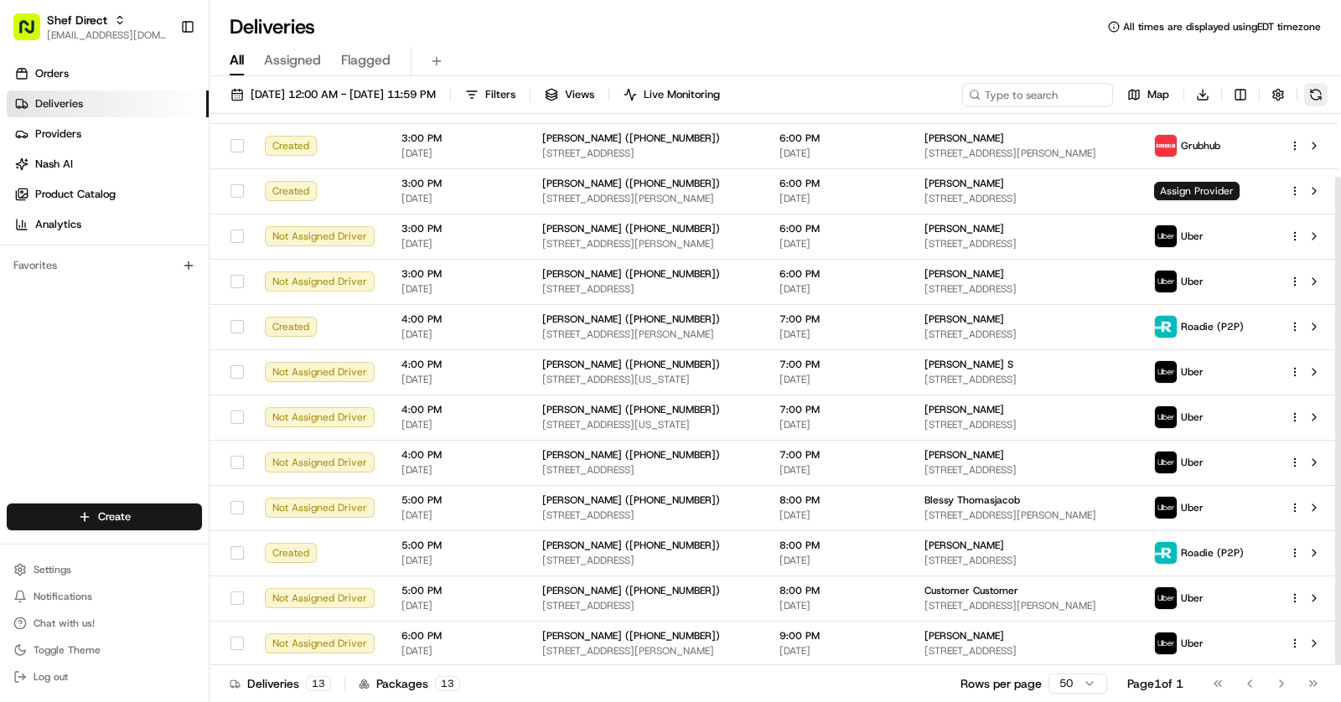
click at [1318, 96] on button at bounding box center [1315, 94] width 23 height 23
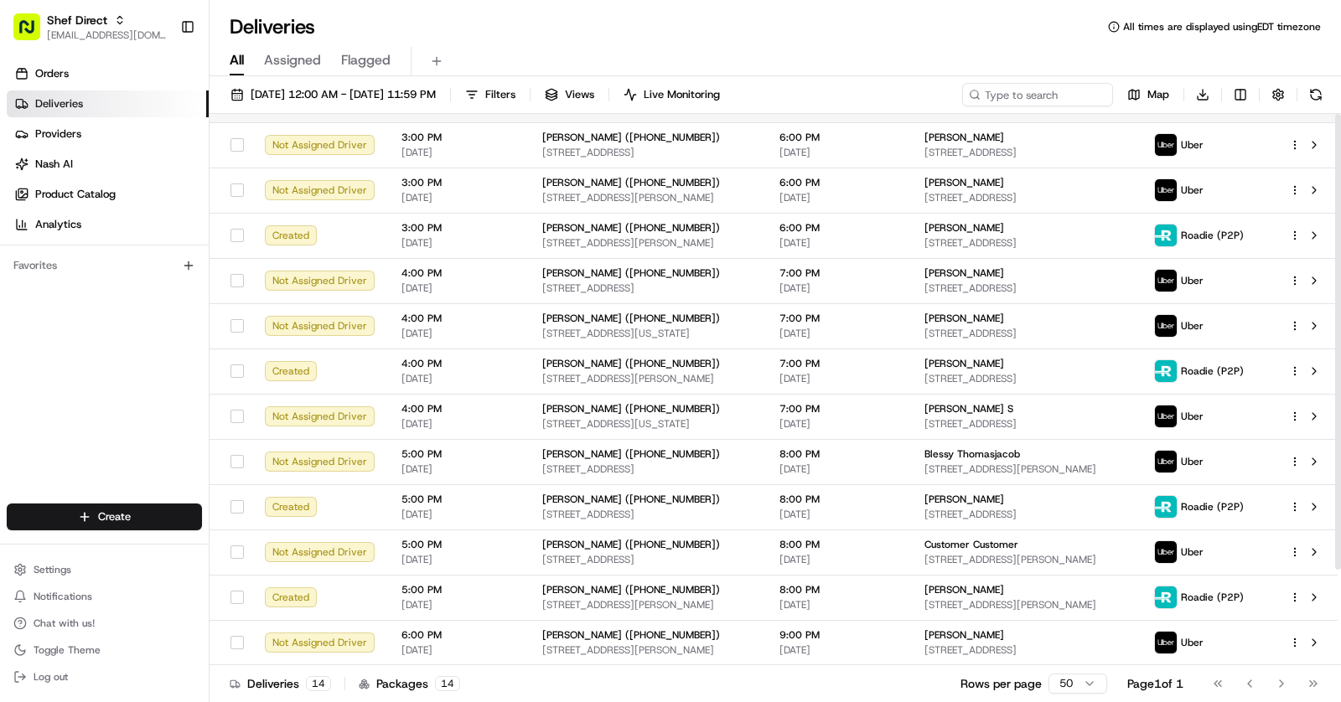
scroll to position [0, 0]
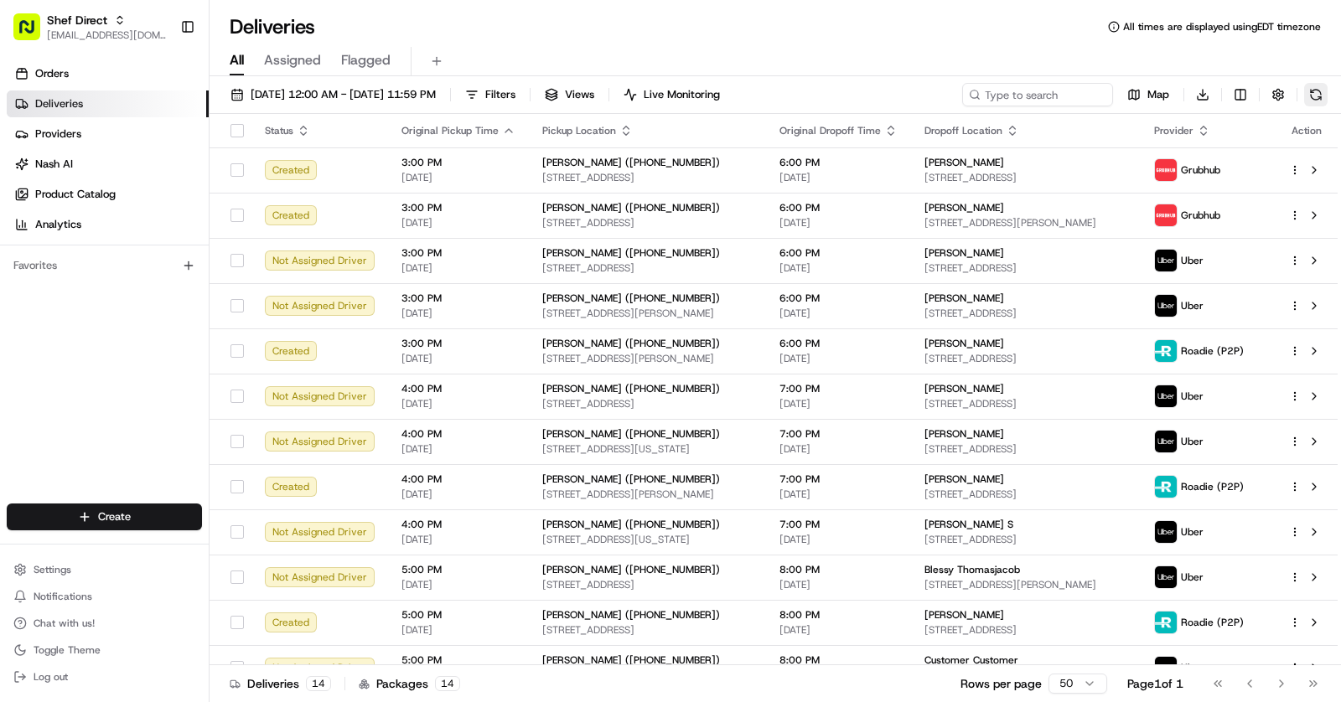
click at [1318, 91] on button at bounding box center [1315, 94] width 23 height 23
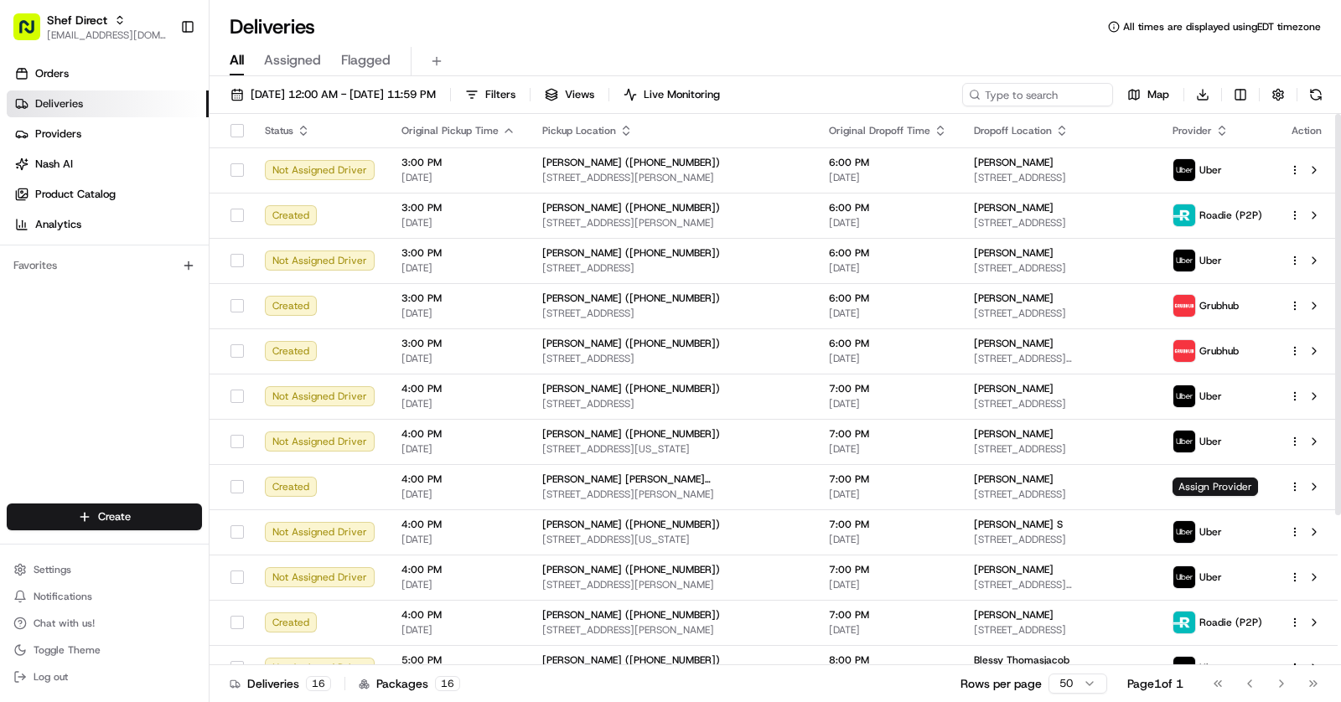
scroll to position [206, 0]
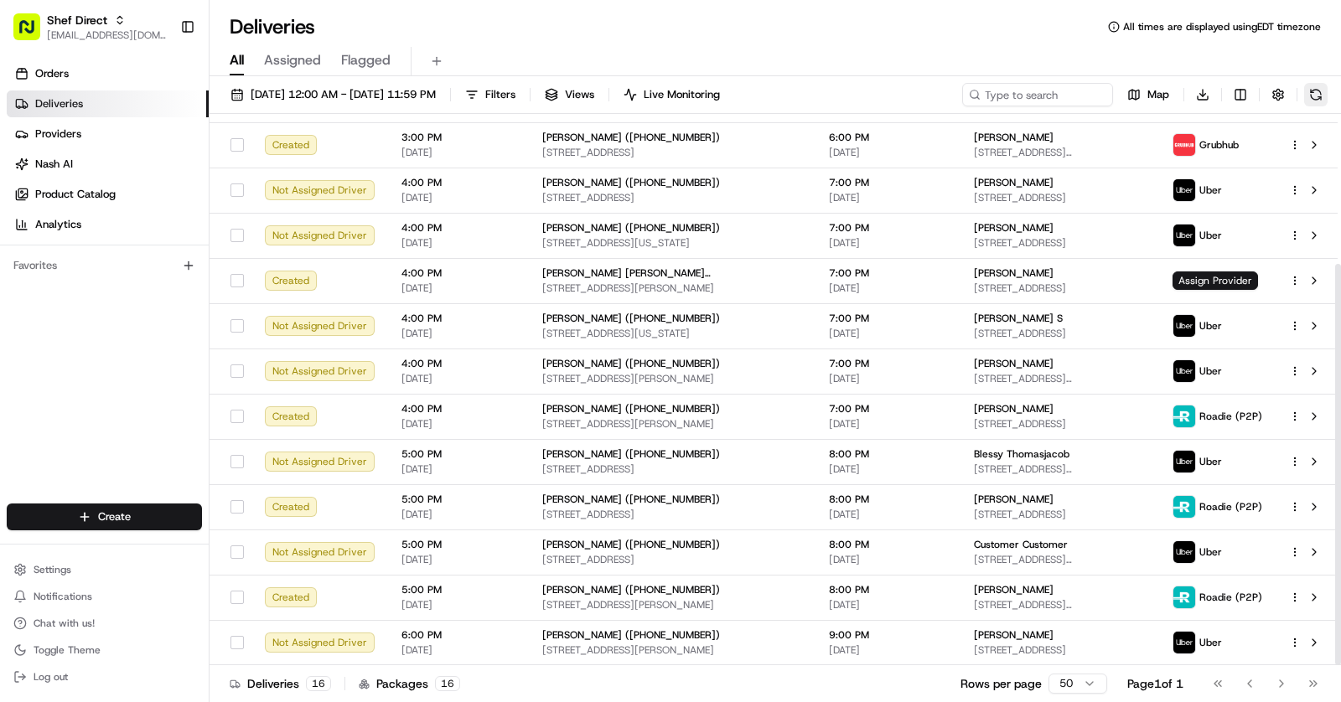
click at [1317, 100] on button at bounding box center [1315, 94] width 23 height 23
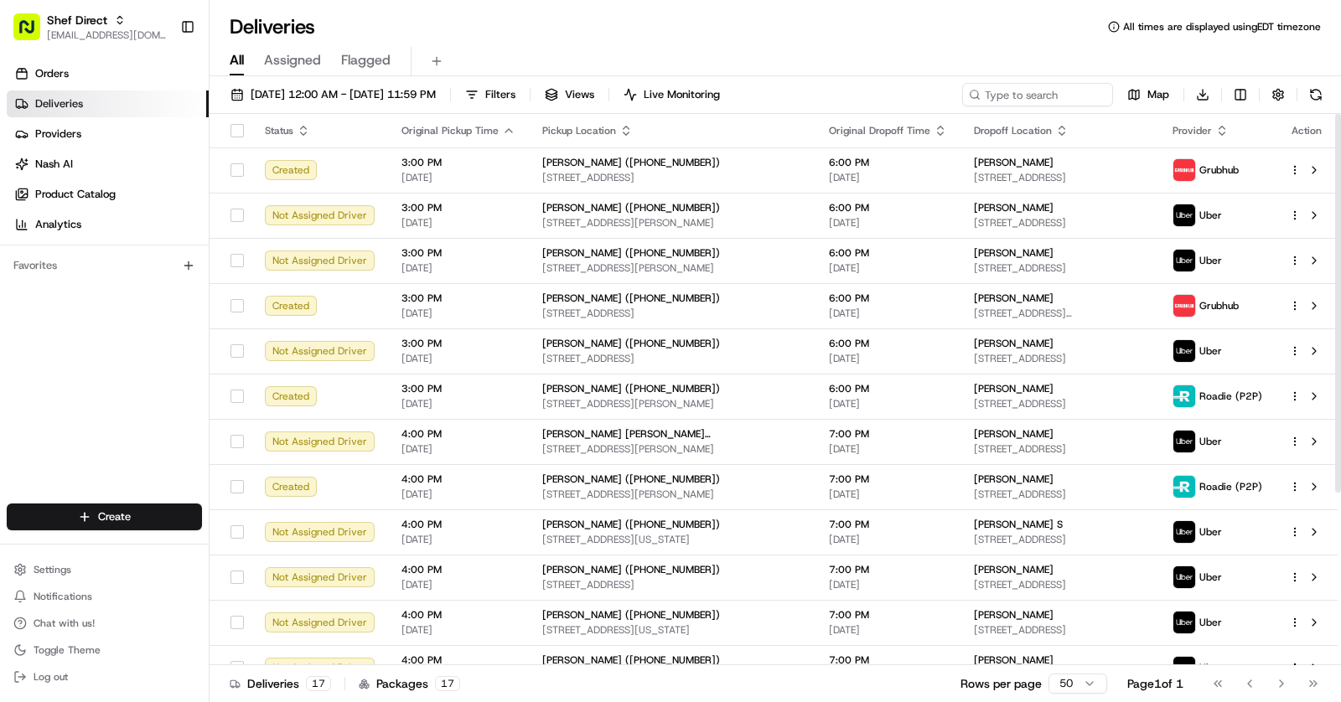
scroll to position [251, 0]
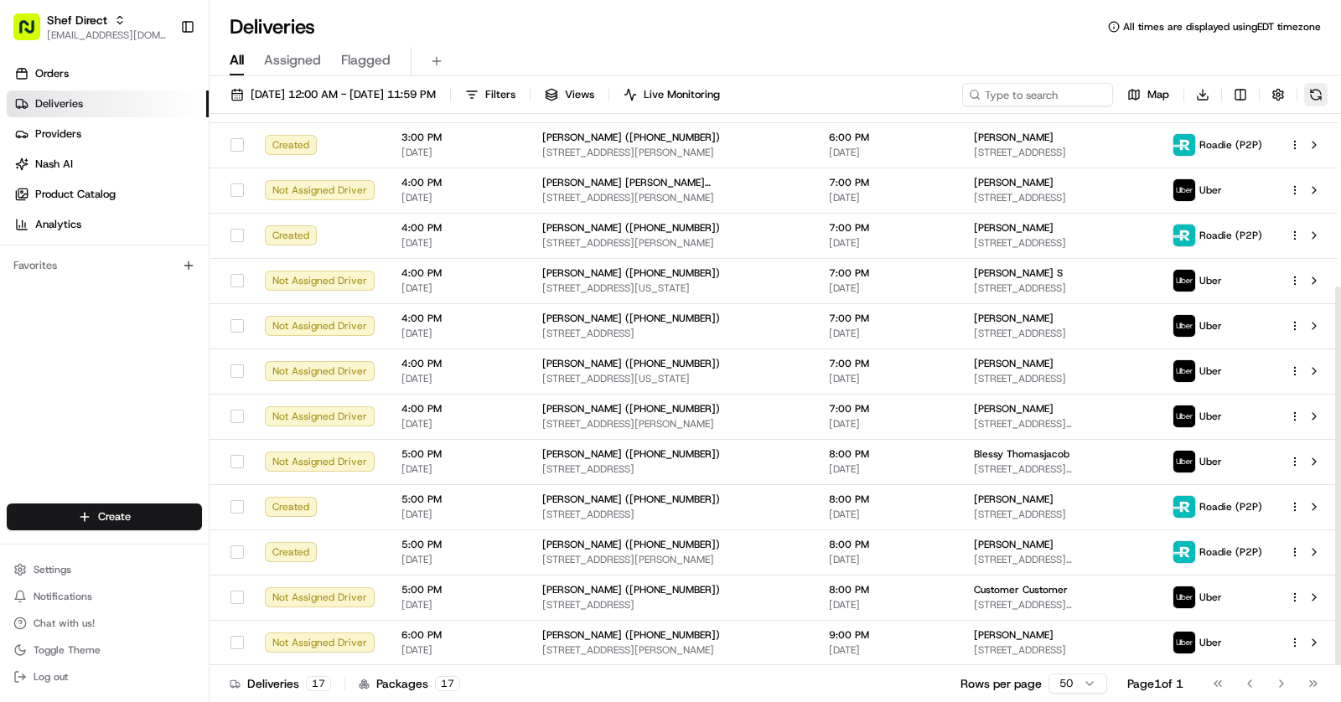
click at [1318, 90] on button at bounding box center [1315, 94] width 23 height 23
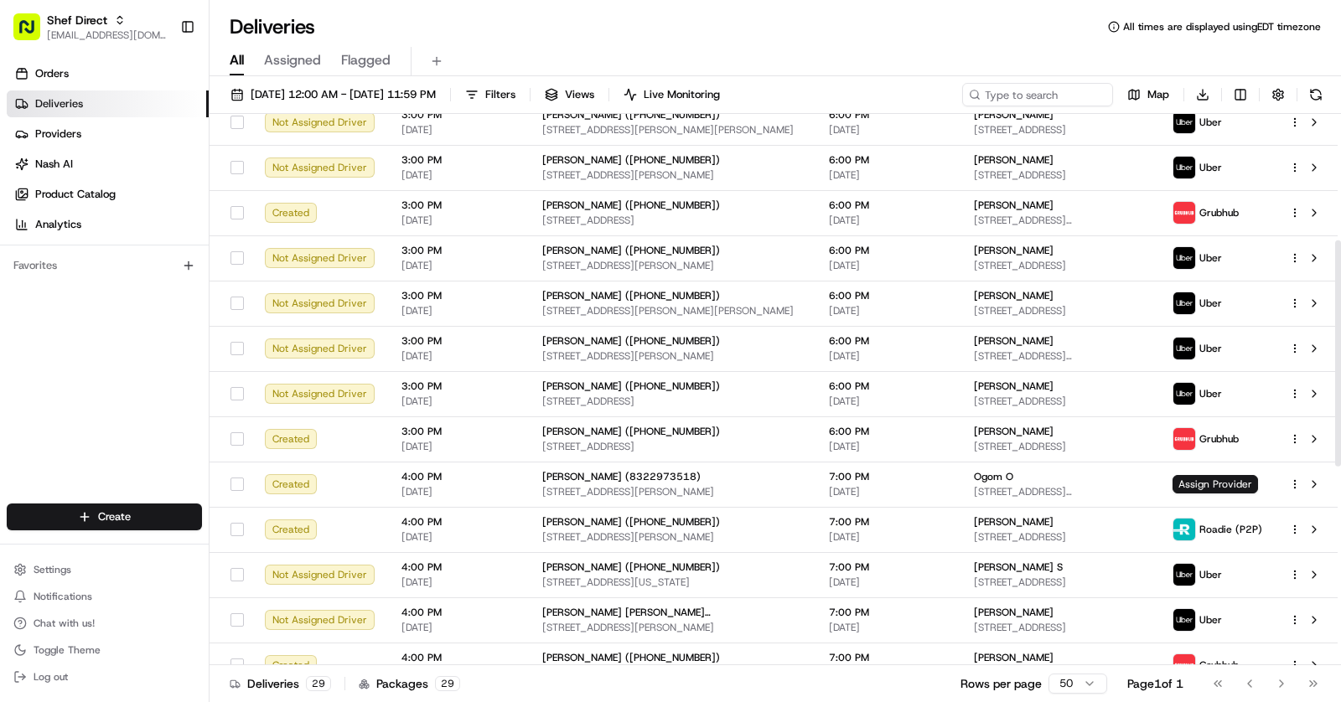
scroll to position [0, 0]
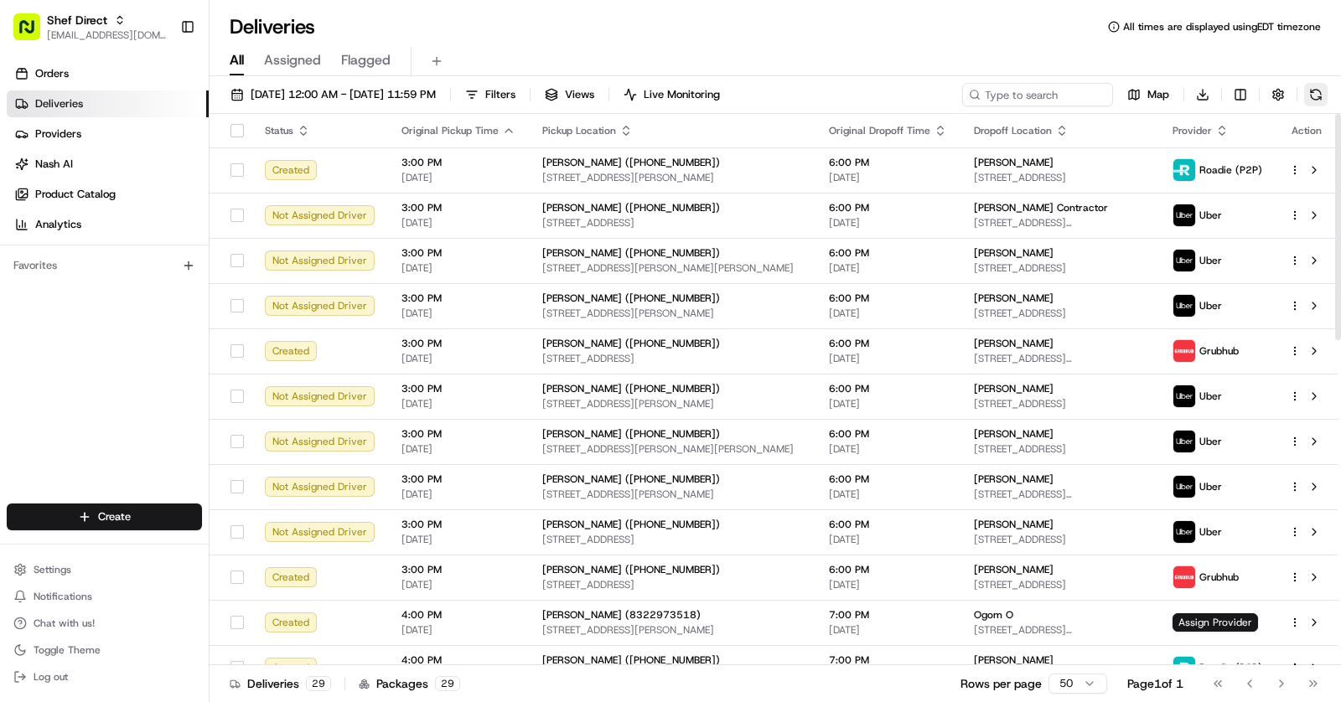
click at [1317, 92] on button at bounding box center [1315, 94] width 23 height 23
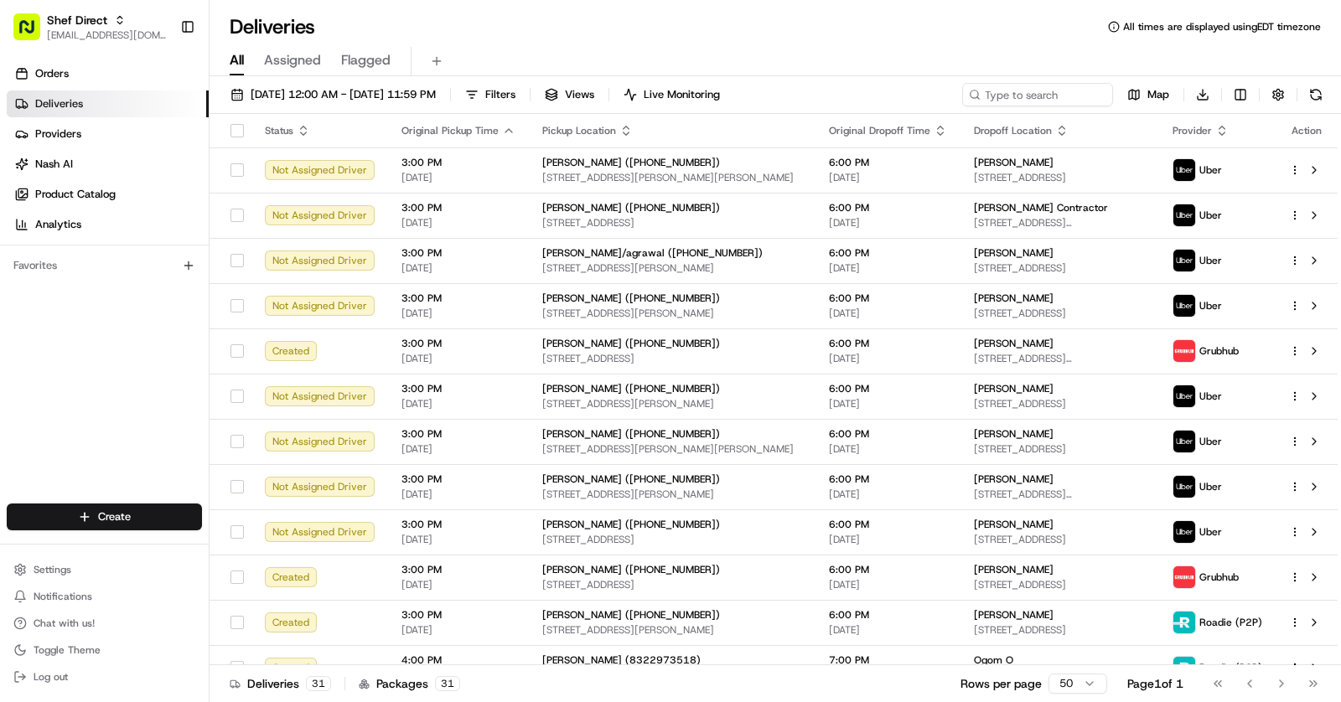
click at [924, 41] on div "All Assigned Flagged" at bounding box center [775, 58] width 1131 height 36
click at [1317, 105] on button at bounding box center [1315, 94] width 23 height 23
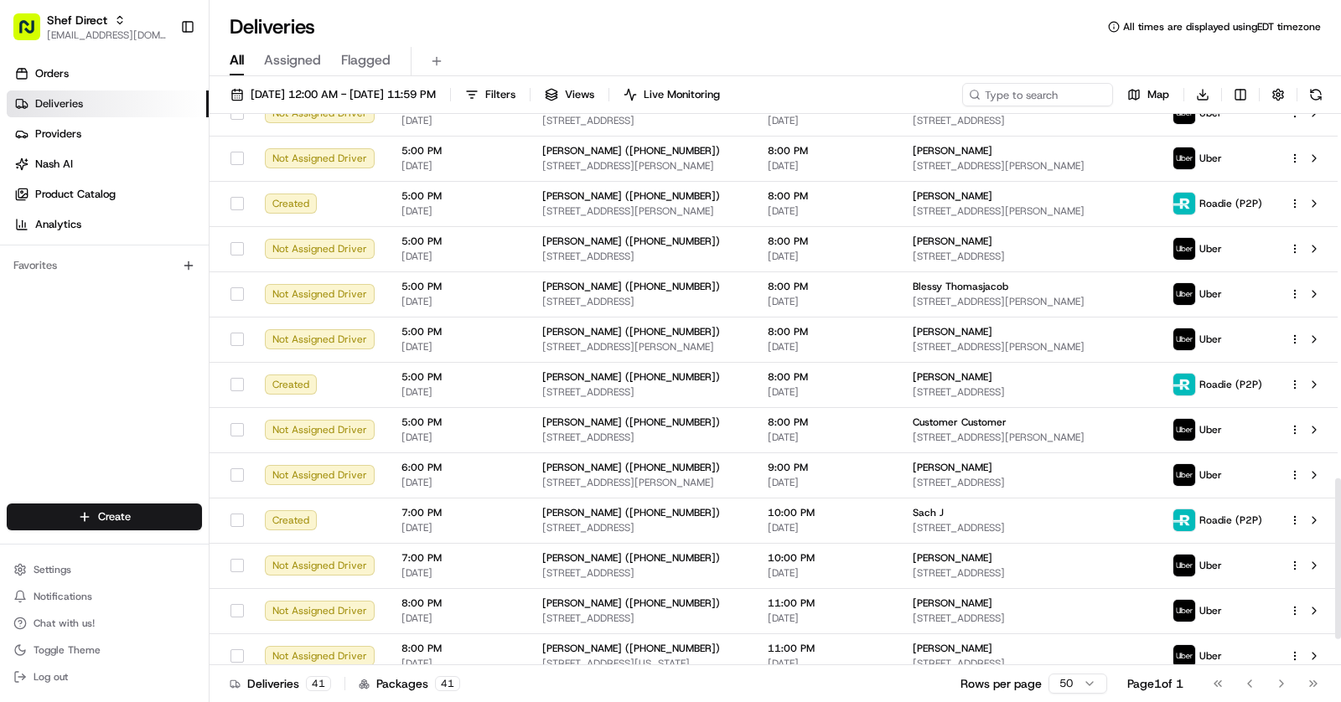
scroll to position [1338, 0]
